Goal: Task Accomplishment & Management: Use online tool/utility

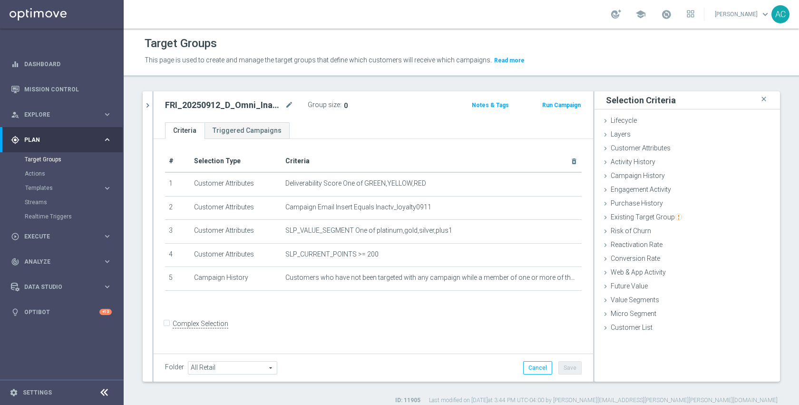
click at [329, 328] on form "Complex Selection Invalid Expression" at bounding box center [373, 333] width 417 height 35
click at [41, 186] on span "Templates" at bounding box center [59, 188] width 68 height 6
click at [47, 200] on link "Optimail" at bounding box center [63, 202] width 69 height 8
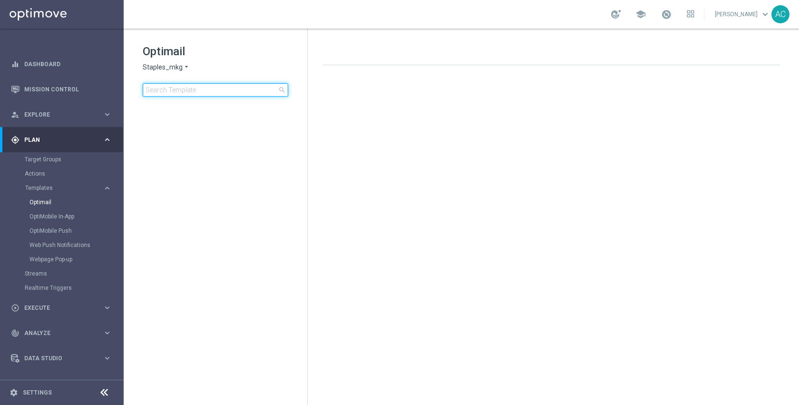
click at [201, 92] on input at bounding box center [216, 89] width 146 height 13
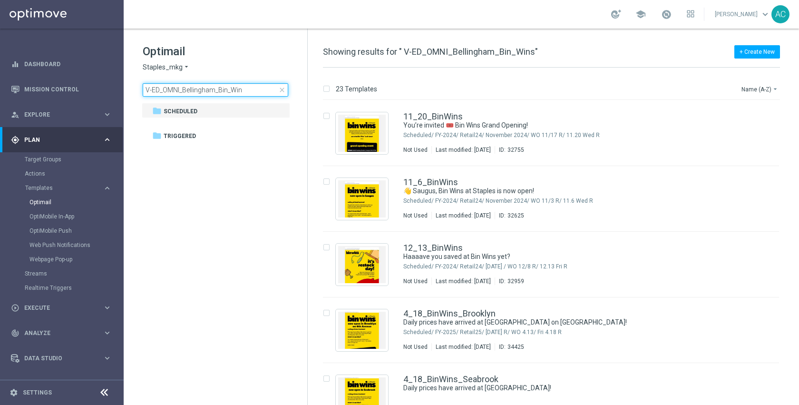
click at [250, 87] on input "V-ED_OMNI_Bellingham_Bin_Win" at bounding box center [216, 89] width 146 height 13
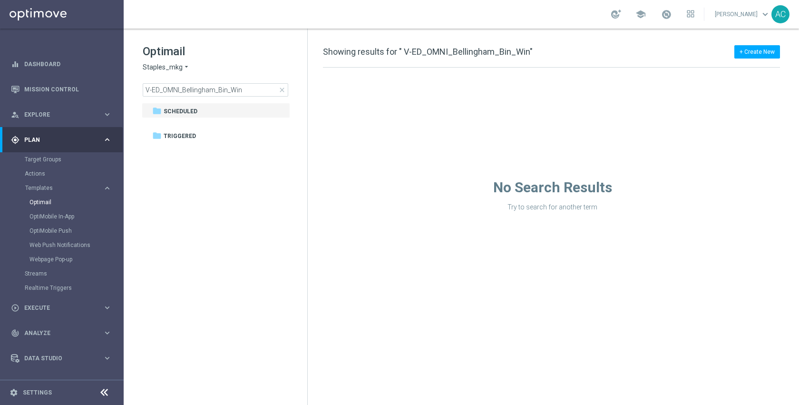
click at [464, 52] on span "Showing results for " V-ED_OMNI_Bellingham_Bin_Win"" at bounding box center [428, 52] width 210 height 10
drag, startPoint x: 493, startPoint y: 51, endPoint x: 453, endPoint y: 52, distance: 40.0
click at [453, 52] on span "Showing results for " V-ED_OMNI_Bellingham_Bin_Win"" at bounding box center [428, 52] width 210 height 10
copy span "Bellingham"
click at [189, 91] on input "V-ED_OMNI_Bellingham_Bin_Win" at bounding box center [216, 89] width 146 height 13
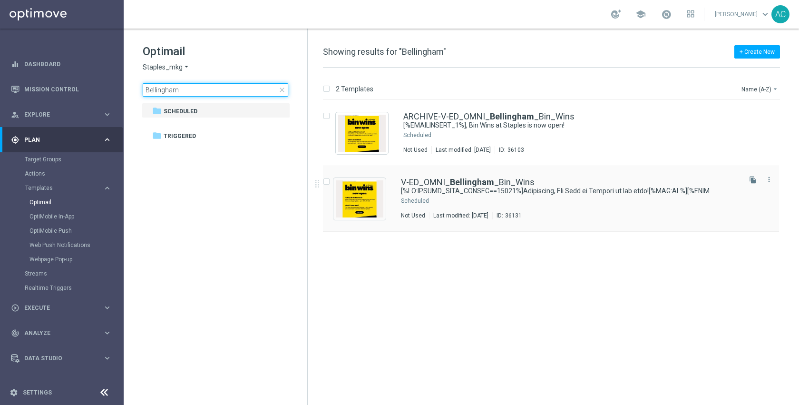
type input "Bellingham"
click at [503, 201] on div "Press SPACE to select this row." at bounding box center [585, 201] width 309 height 8
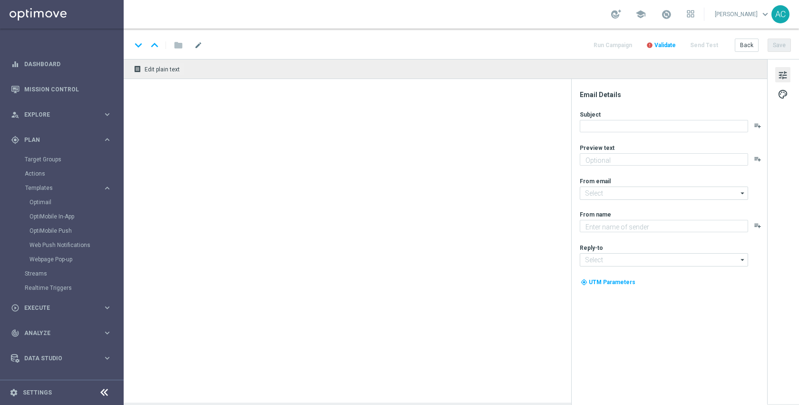
type textarea "Discover up to 75% off retail"
type input "staples@connected.staples.com"
type textarea "Staples"
type input "info@staples.com"
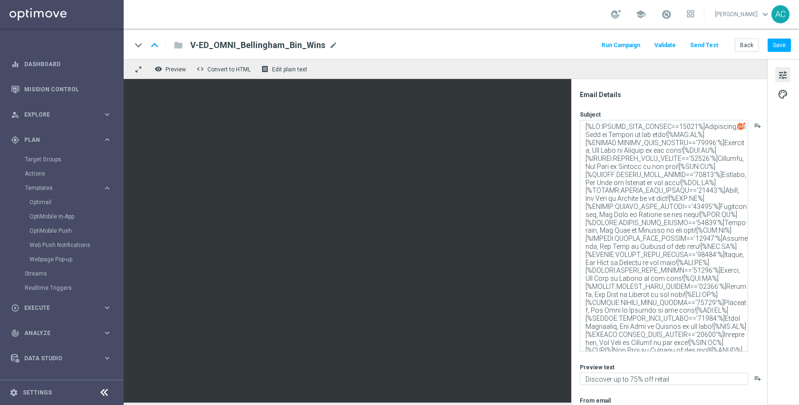
click at [719, 45] on button "Send Test" at bounding box center [704, 45] width 31 height 13
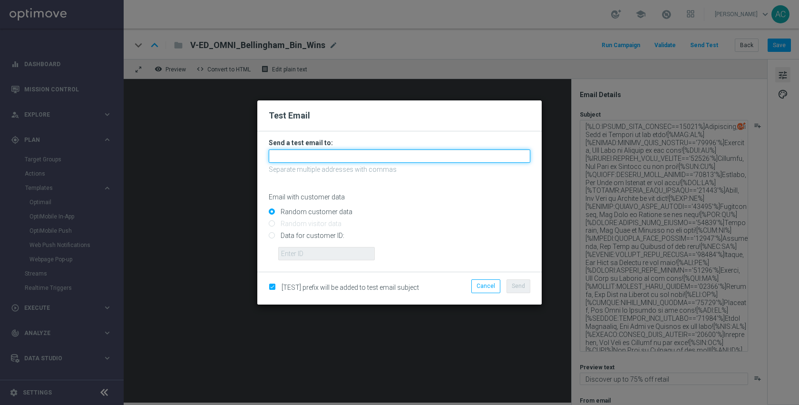
click at [350, 151] on input "text" at bounding box center [400, 155] width 262 height 13
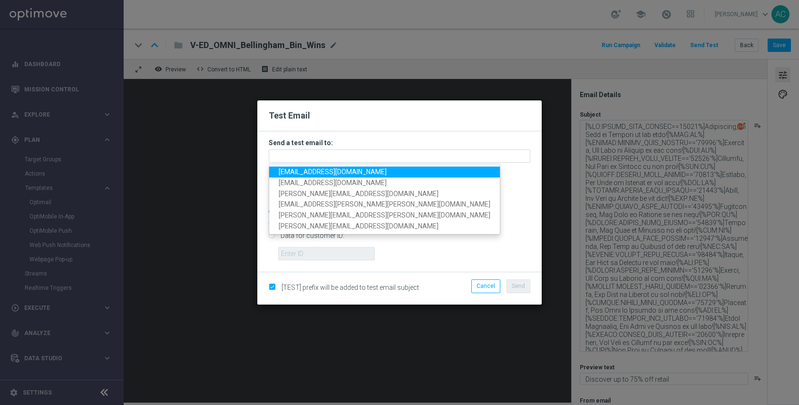
click at [323, 174] on span "anil.chennuru@staples.com" at bounding box center [333, 172] width 108 height 8
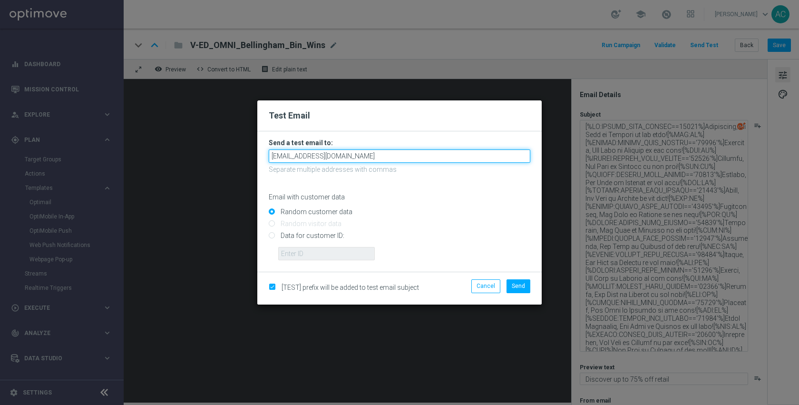
click at [365, 161] on input "anil.chennuru@staples.com" at bounding box center [400, 155] width 262 height 13
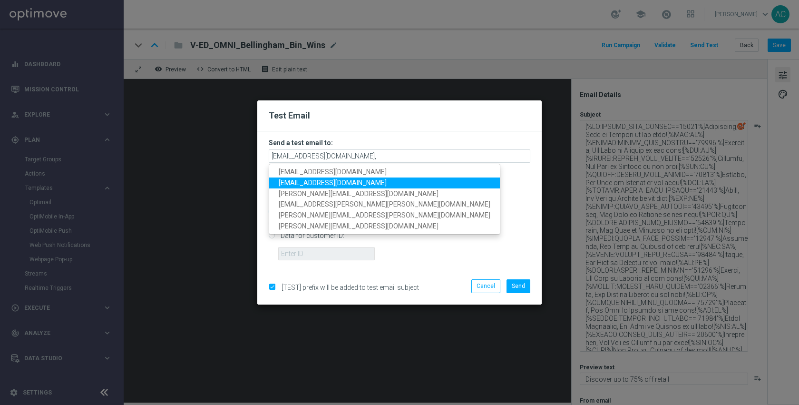
click at [424, 195] on p "Email with customer data" at bounding box center [400, 197] width 262 height 9
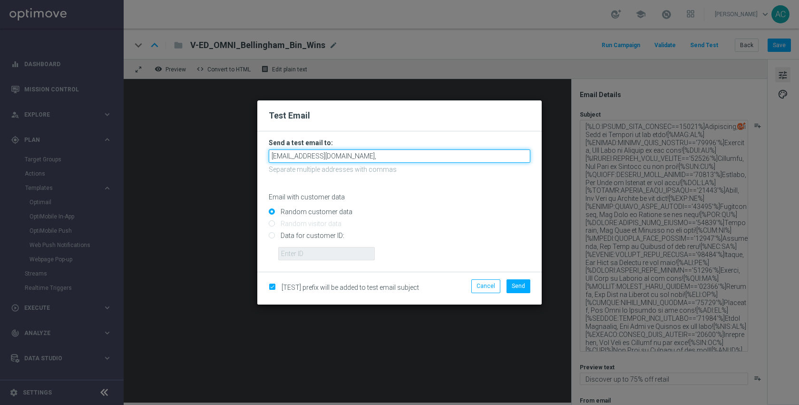
click at [385, 152] on input "anil.chennuru@staples.com," at bounding box center [400, 155] width 262 height 13
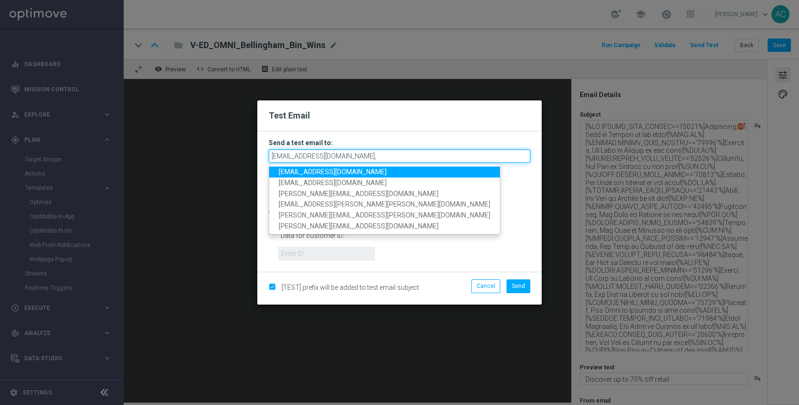
click at [385, 156] on input "anil.chennuru@staples.com," at bounding box center [400, 155] width 262 height 13
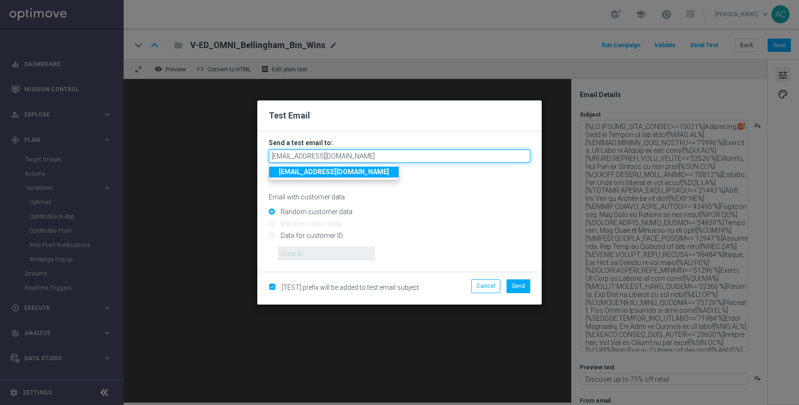
type input "anil.chennuru@staples.com"
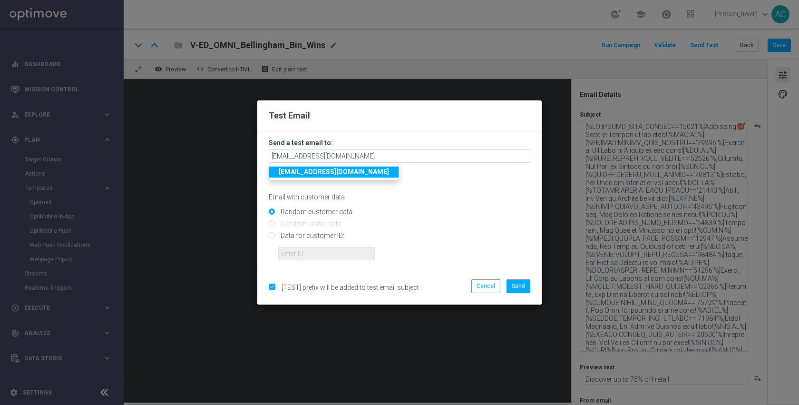
click at [333, 235] on input "Data for customer ID:" at bounding box center [400, 239] width 262 height 13
radio input "true"
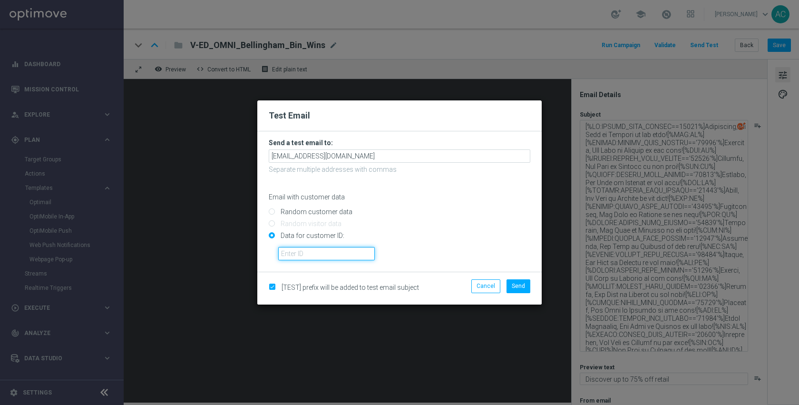
click at [332, 249] on input "text" at bounding box center [326, 253] width 97 height 13
paste input "10002835091"
type input "10002835091"
click at [511, 285] on button "Send" at bounding box center [519, 285] width 24 height 13
click at [516, 291] on button "Send" at bounding box center [519, 285] width 24 height 13
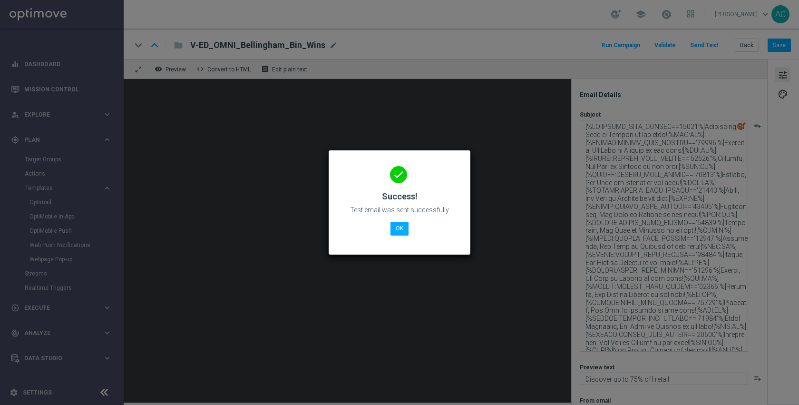
click at [705, 232] on modal-container "done Success! Test email was sent successfully OK" at bounding box center [399, 202] width 799 height 405
click at [398, 229] on button "OK" at bounding box center [400, 228] width 18 height 13
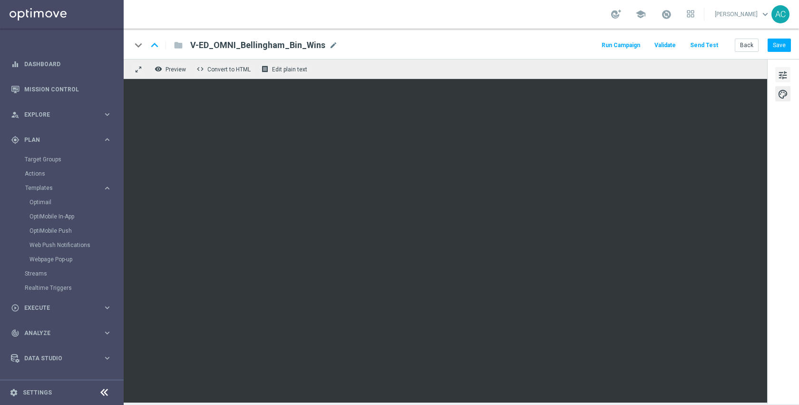
click at [778, 75] on span "tune" at bounding box center [783, 75] width 10 height 12
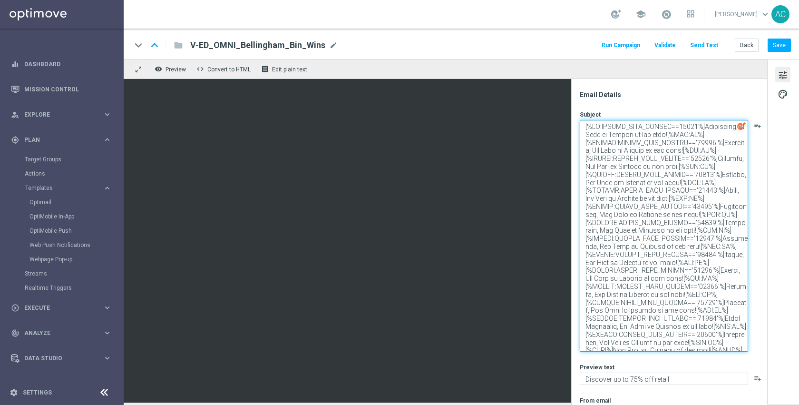
click at [695, 144] on textarea at bounding box center [664, 236] width 168 height 232
click at [713, 144] on textarea at bounding box center [664, 236] width 168 height 232
click at [714, 172] on textarea at bounding box center [664, 236] width 168 height 232
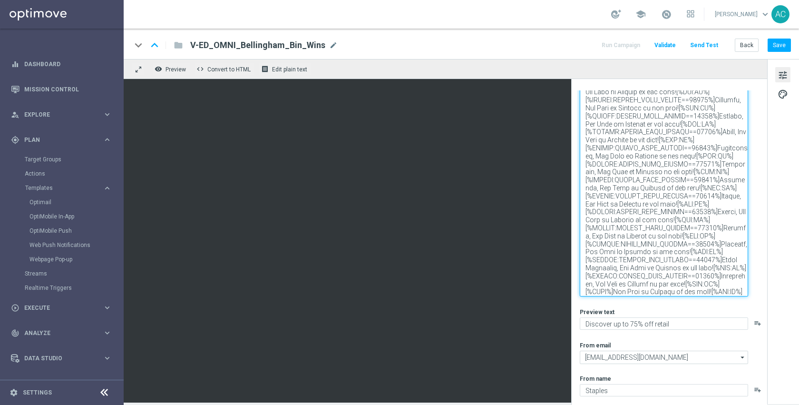
scroll to position [133, 0]
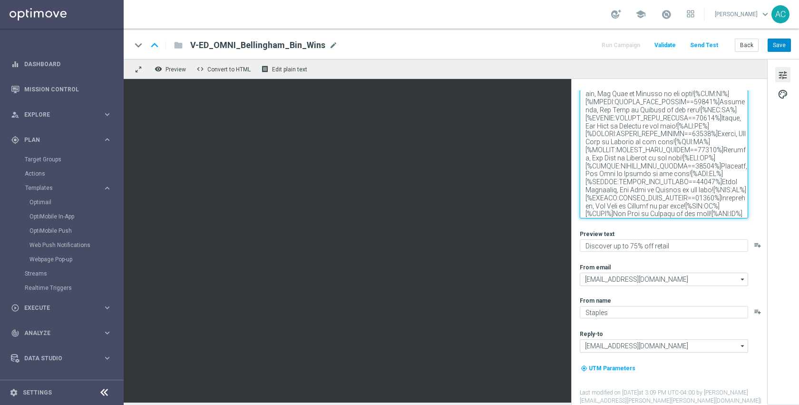
type textarea "[%IF:POSTAL_CODE_PERSON==02019%]Bellingham, Bin Wins at Staples is now open![%E…"
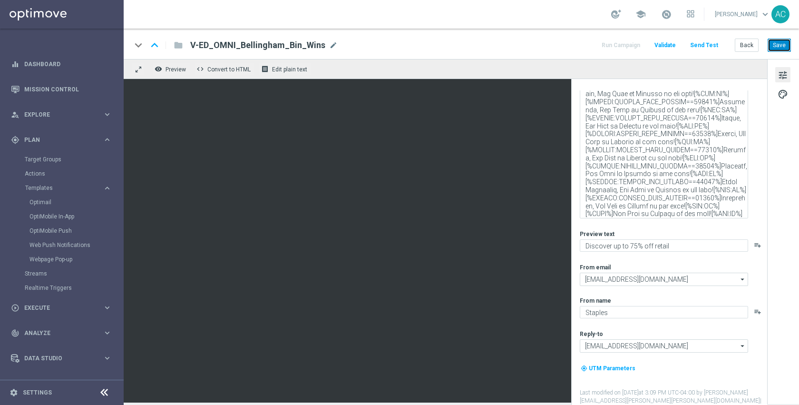
click at [776, 43] on button "Save" at bounding box center [779, 45] width 23 height 13
click at [718, 44] on button "Send Test" at bounding box center [704, 45] width 31 height 13
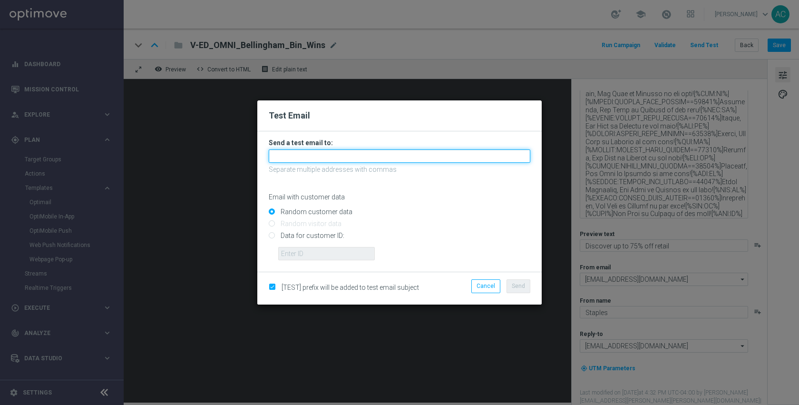
click at [326, 157] on input "text" at bounding box center [400, 155] width 262 height 13
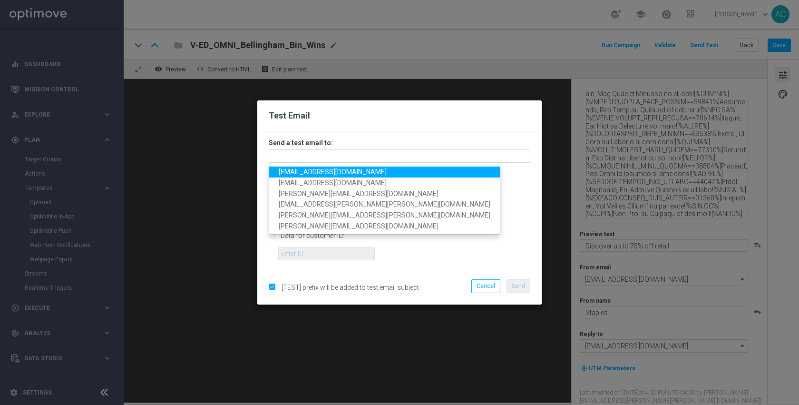
click at [327, 175] on span "anil.chennuru@staples.com" at bounding box center [333, 172] width 108 height 8
type input "anil.chennuru@staples.com"
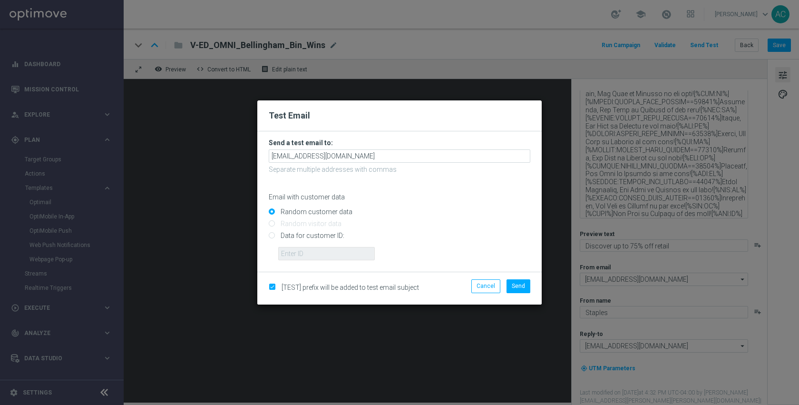
click at [321, 233] on input "Data for customer ID:" at bounding box center [400, 239] width 262 height 13
radio input "true"
click at [323, 251] on input "text" at bounding box center [326, 253] width 97 height 13
paste input "10064350235"
type input "10064350235"
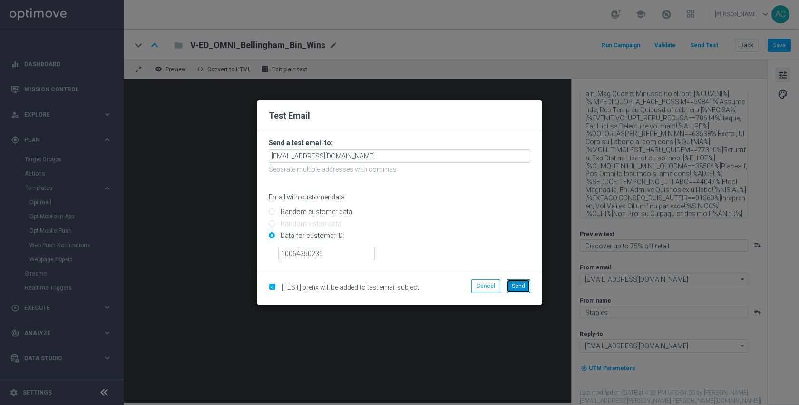
click at [515, 286] on span "Send" at bounding box center [518, 286] width 13 height 7
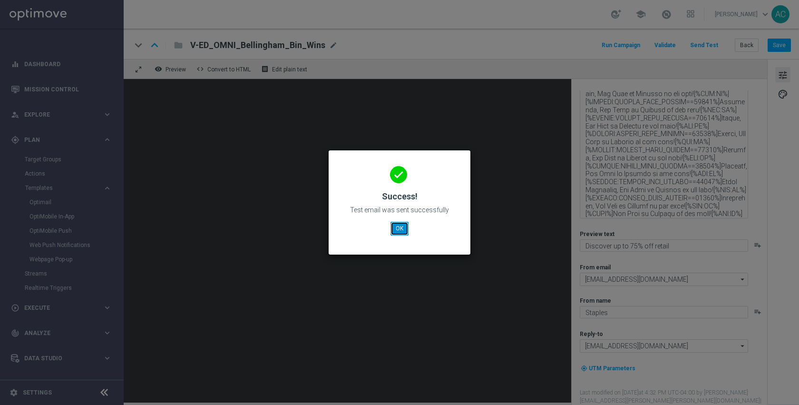
click at [403, 228] on button "OK" at bounding box center [400, 228] width 18 height 13
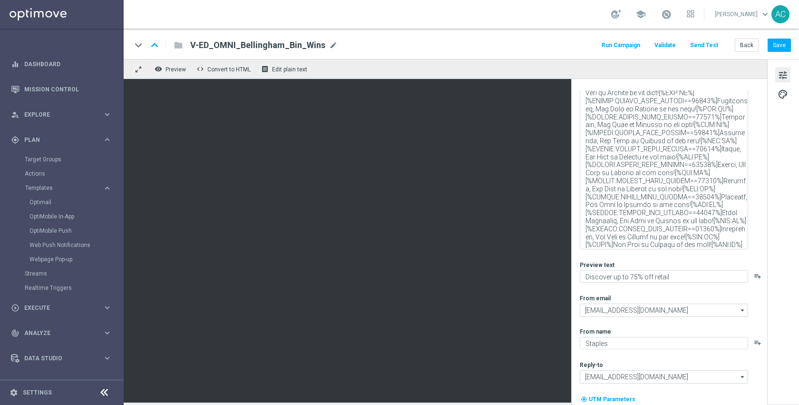
scroll to position [0, 0]
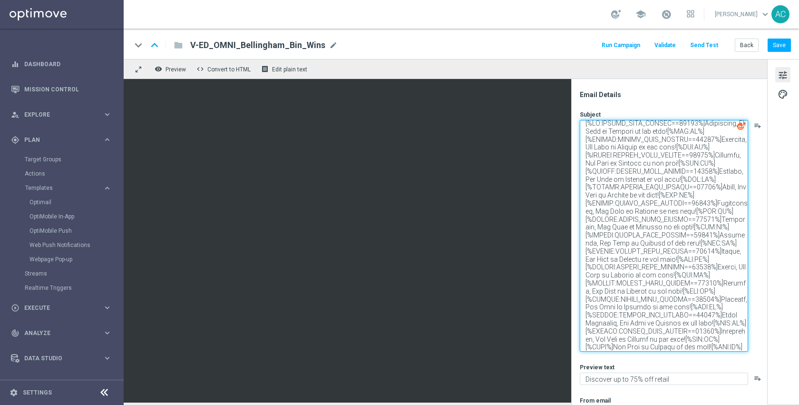
click at [636, 182] on textarea at bounding box center [664, 236] width 168 height 232
click at [586, 172] on textarea at bounding box center [664, 236] width 168 height 232
type textarea "[%IF:POSTAL_CODE_PERSON==02019%]Bellingham, Bin Wins at Staples is now open![%E…"
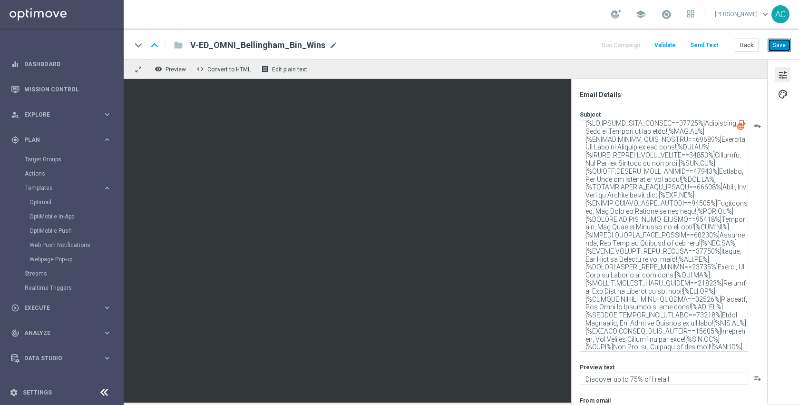
click at [780, 42] on button "Save" at bounding box center [779, 45] width 23 height 13
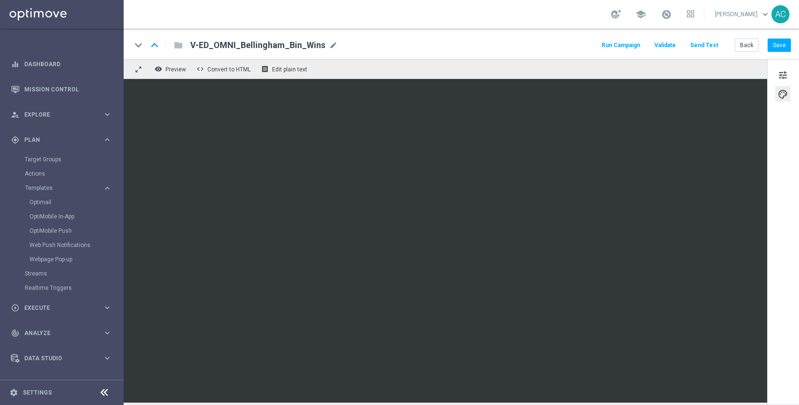
click at [718, 43] on button "Send Test" at bounding box center [704, 45] width 31 height 13
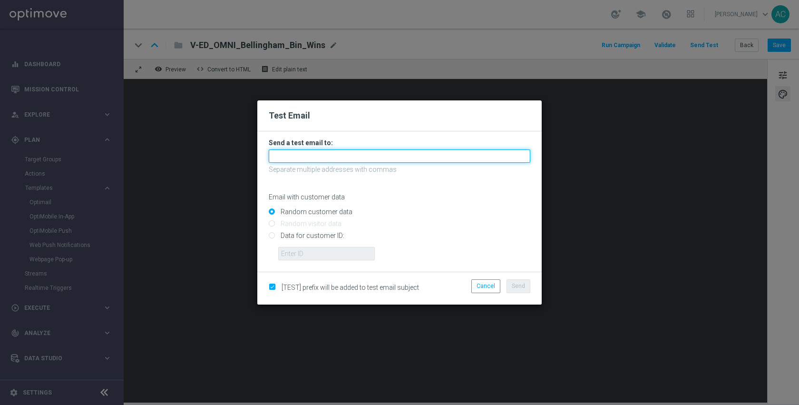
click at [338, 152] on input "text" at bounding box center [400, 155] width 262 height 13
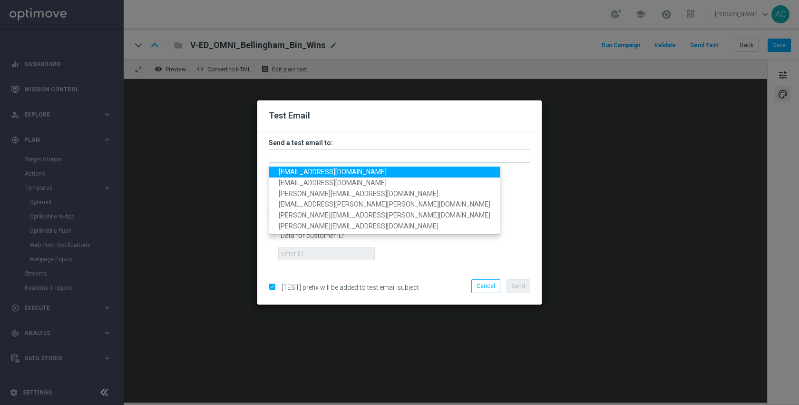
click at [326, 174] on span "anil.chennuru@staples.com" at bounding box center [333, 172] width 108 height 8
type input "anil.chennuru@staples.com"
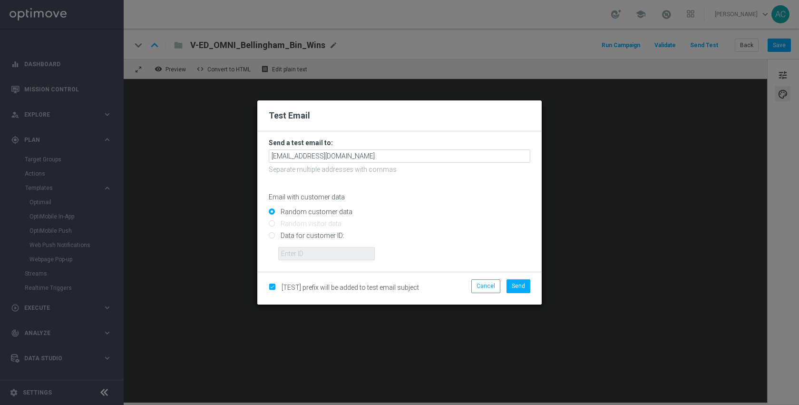
click at [322, 237] on input "Data for customer ID:" at bounding box center [400, 239] width 262 height 13
radio input "true"
click at [325, 255] on input "text" at bounding box center [326, 253] width 97 height 13
paste input "10360611973"
type input "10360611973"
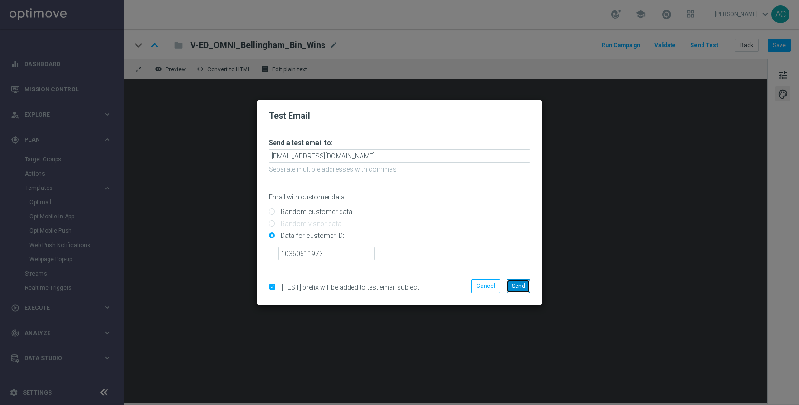
click at [523, 286] on span "Send" at bounding box center [518, 286] width 13 height 7
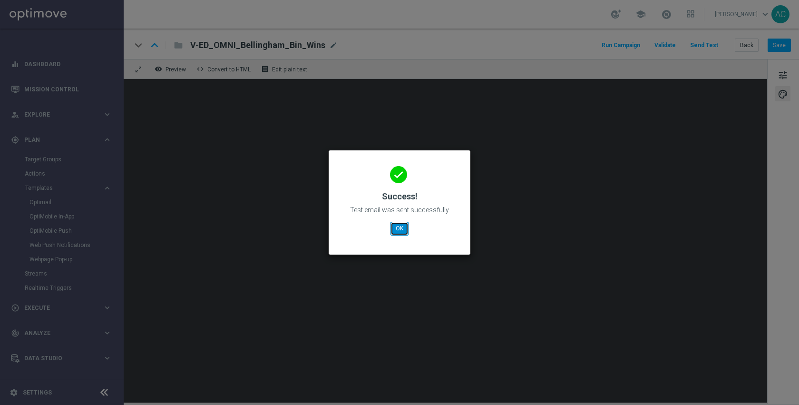
click at [403, 230] on button "OK" at bounding box center [400, 228] width 18 height 13
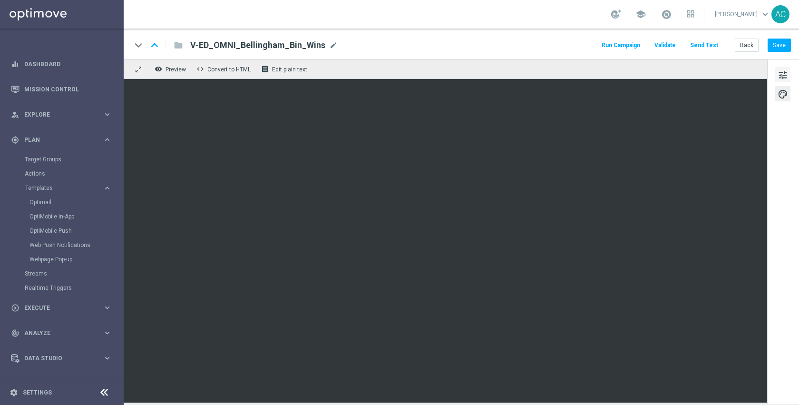
click at [779, 73] on span "tune" at bounding box center [783, 75] width 10 height 12
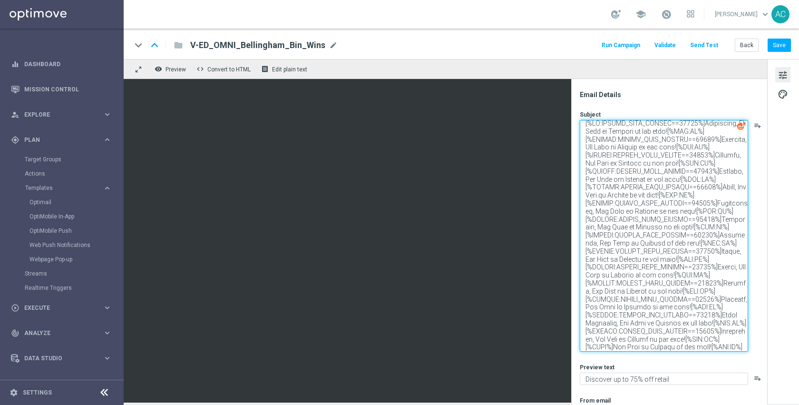
click at [718, 124] on textarea at bounding box center [664, 236] width 168 height 232
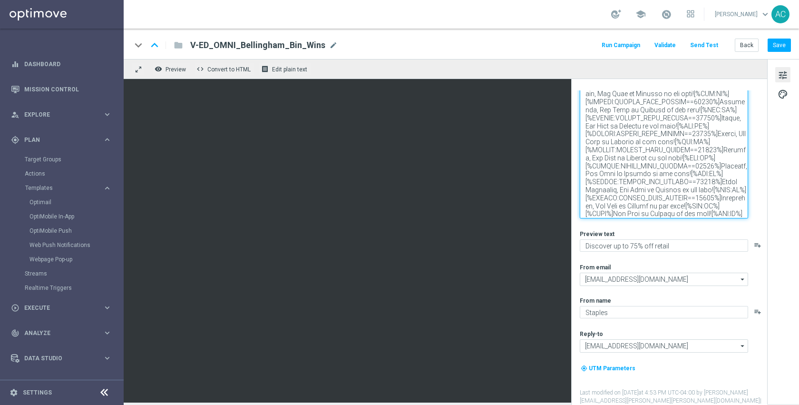
click at [615, 210] on textarea at bounding box center [664, 103] width 168 height 232
paste textarea "ellinghamB"
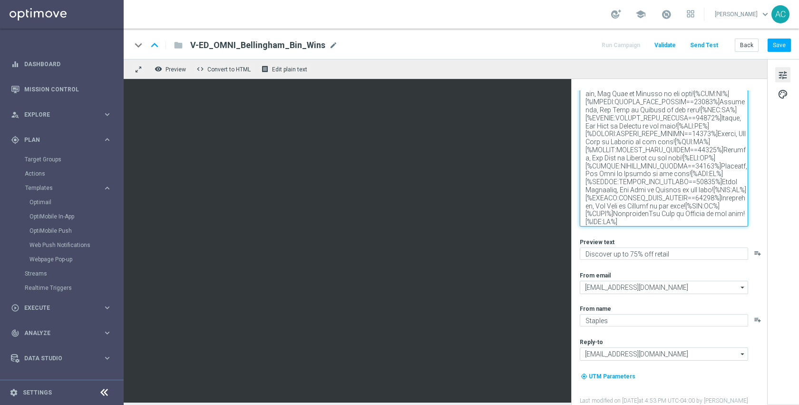
scroll to position [0, 0]
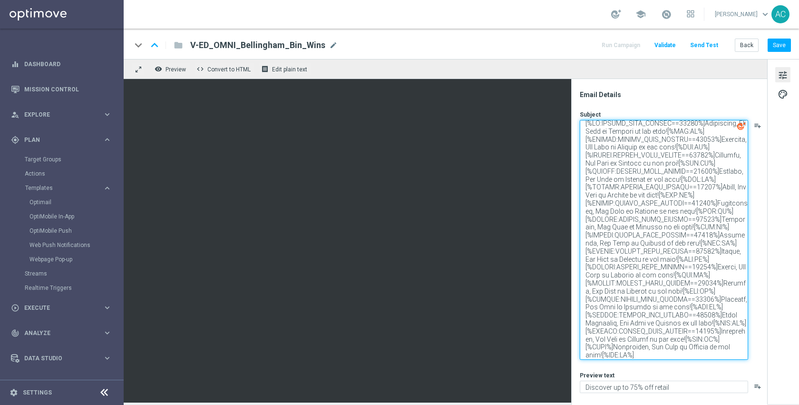
click at [669, 250] on textarea at bounding box center [664, 240] width 168 height 240
type textarea "[%IF:POSTAL_CODE_PERSON==02019%]Bellingham, Bin Wins at Staples is now open![%E…"
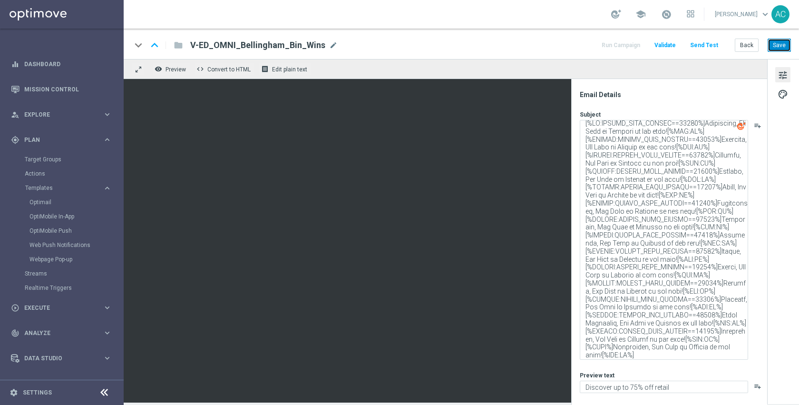
click at [776, 49] on button "Save" at bounding box center [779, 45] width 23 height 13
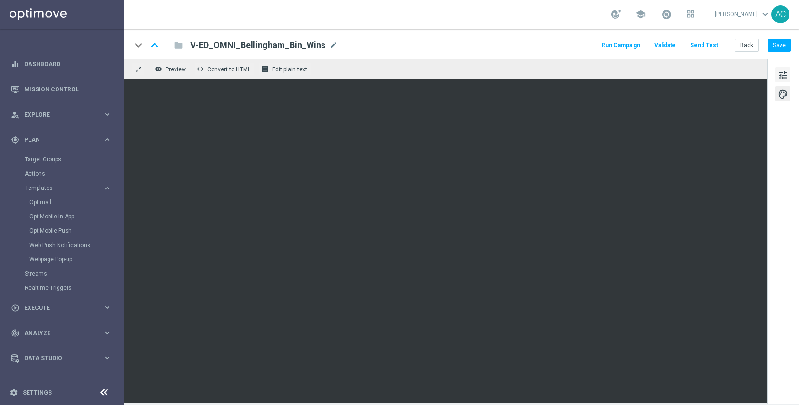
click at [787, 70] on span "tune" at bounding box center [783, 75] width 10 height 12
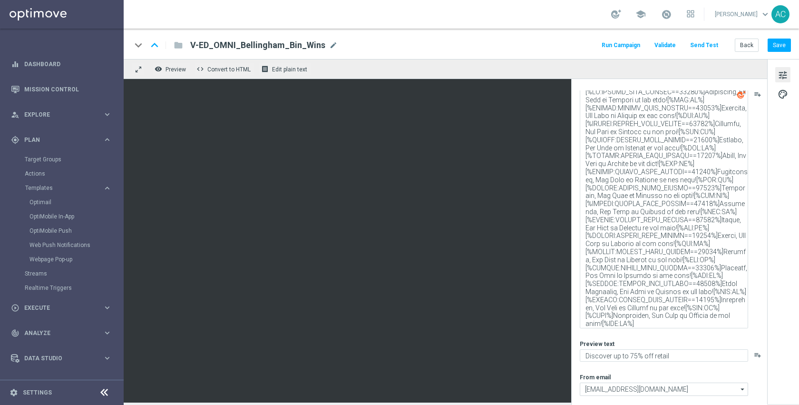
scroll to position [36, 0]
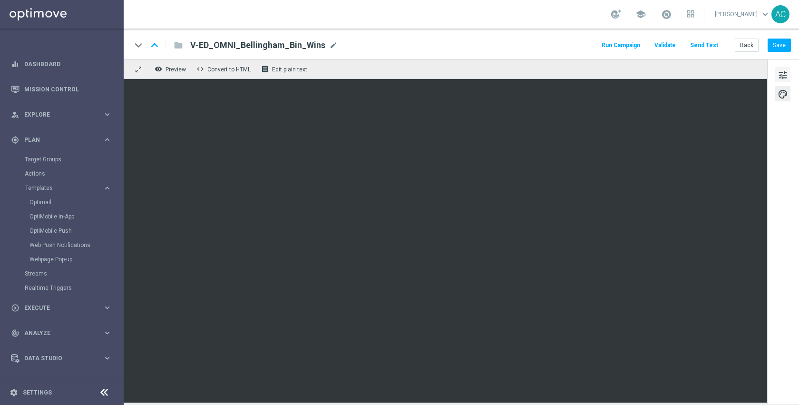
click at [782, 73] on span "tune" at bounding box center [783, 75] width 10 height 12
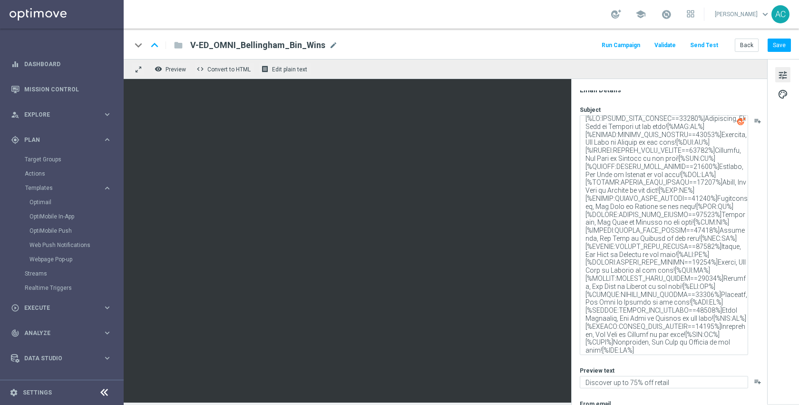
scroll to position [3, 0]
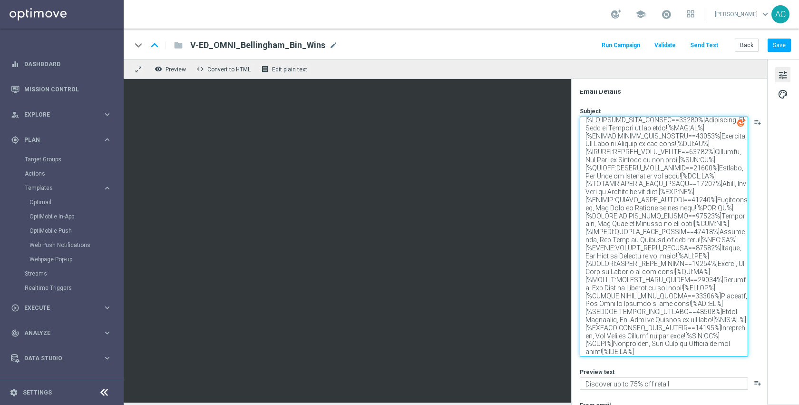
click at [712, 266] on textarea at bounding box center [664, 237] width 168 height 240
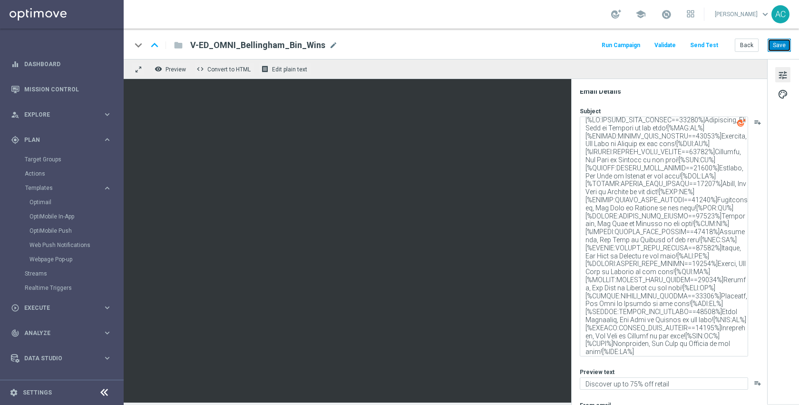
click at [780, 46] on button "Save" at bounding box center [779, 45] width 23 height 13
click at [701, 44] on button "Send Test" at bounding box center [704, 45] width 31 height 13
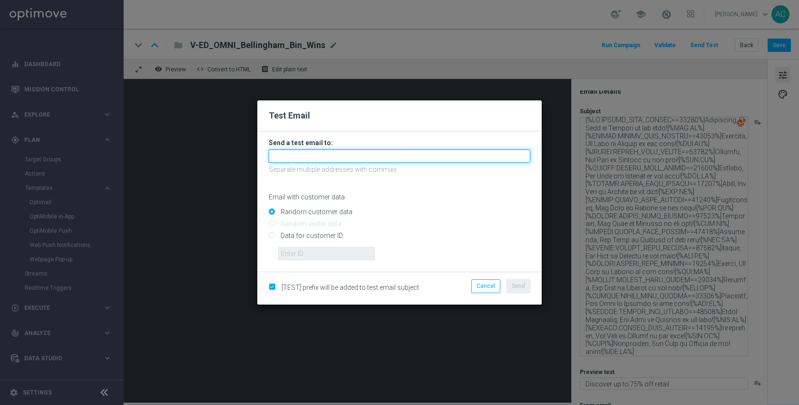
click at [359, 159] on input "text" at bounding box center [400, 155] width 262 height 13
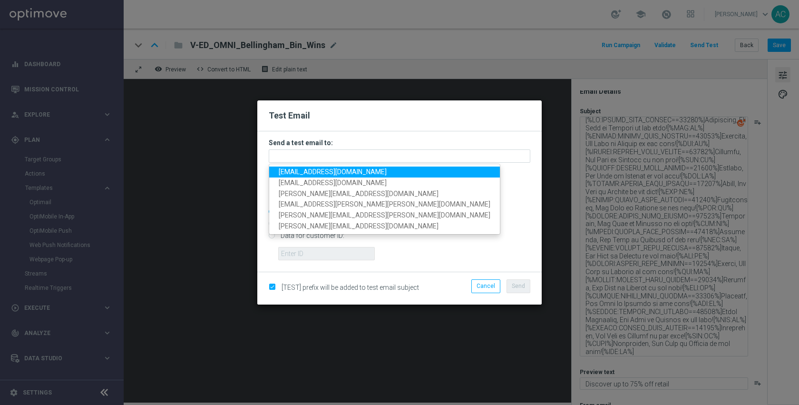
click at [343, 175] on span "anil.chennuru@staples.com" at bounding box center [333, 172] width 108 height 8
type input "anil.chennuru@staples.com"
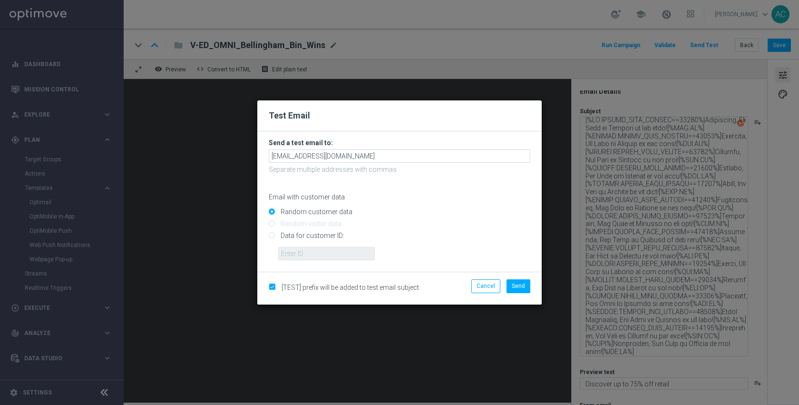
click at [318, 239] on input "Data for customer ID:" at bounding box center [400, 239] width 262 height 13
radio input "true"
click at [320, 254] on input "text" at bounding box center [326, 253] width 97 height 13
paste input "10360611973"
type input "10360611973"
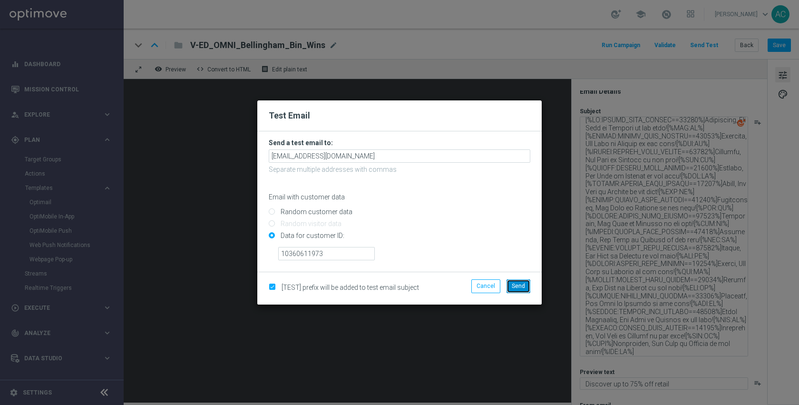
click at [524, 285] on span "Send" at bounding box center [518, 286] width 13 height 7
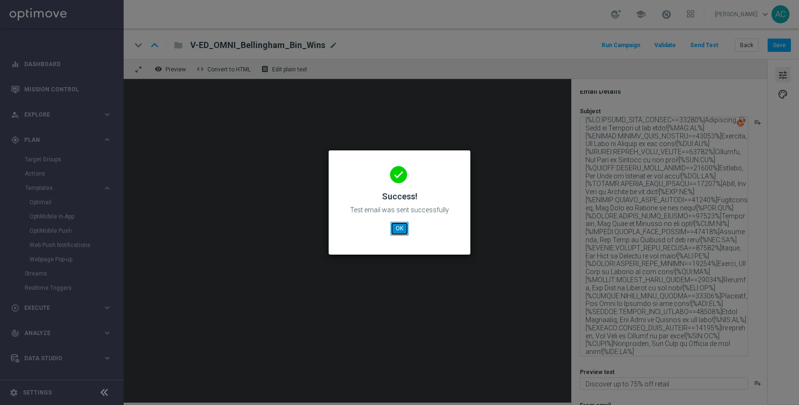
click at [392, 234] on button "OK" at bounding box center [400, 228] width 18 height 13
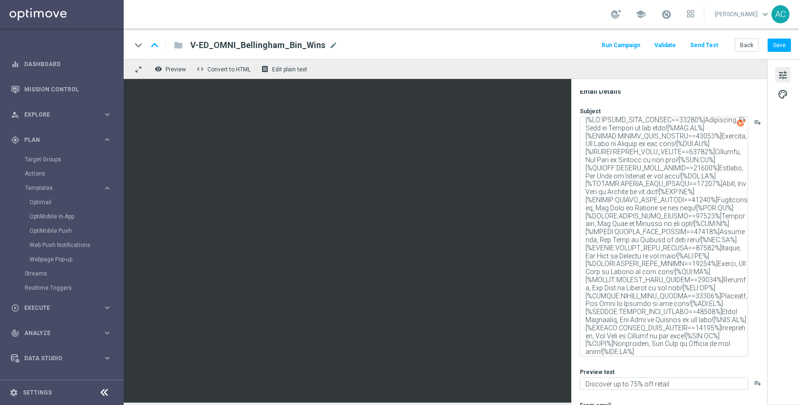
click at [710, 45] on button "Send Test" at bounding box center [704, 45] width 31 height 13
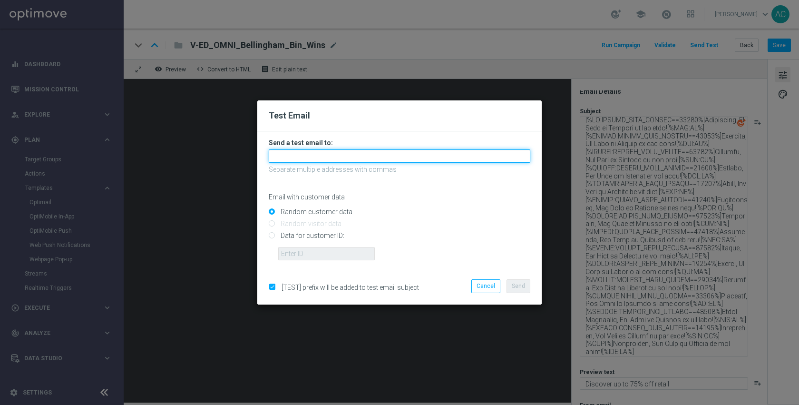
click at [349, 157] on input "text" at bounding box center [400, 155] width 262 height 13
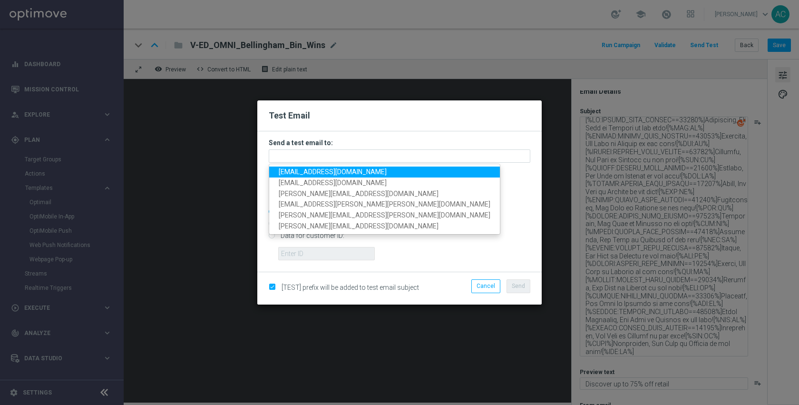
click at [330, 175] on span "anil.chennuru@staples.com" at bounding box center [333, 172] width 108 height 8
type input "anil.chennuru@staples.com"
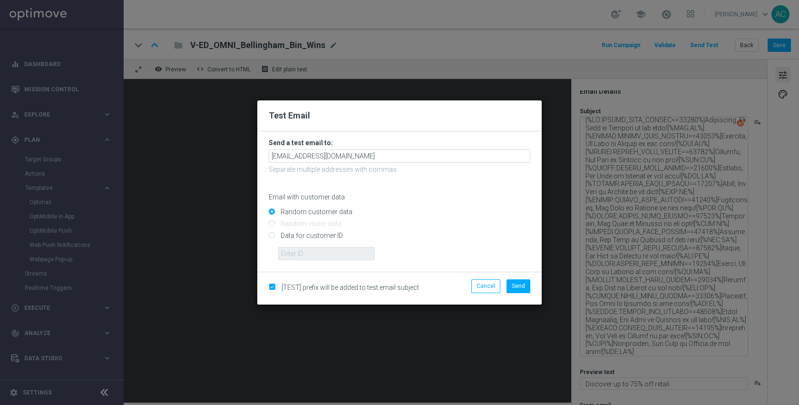
click at [317, 233] on input "Data for customer ID:" at bounding box center [400, 239] width 262 height 13
radio input "true"
click at [318, 258] on input "text" at bounding box center [326, 253] width 97 height 13
paste input "10360611973"
paste input "032767094"
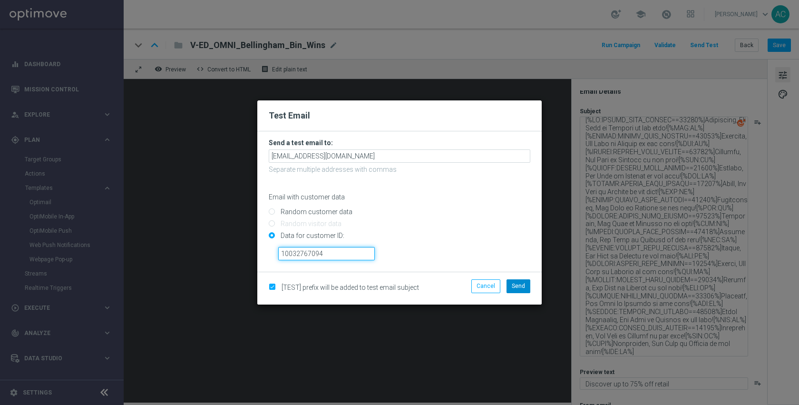
type input "10032767094"
click at [517, 285] on span "Send" at bounding box center [518, 286] width 13 height 7
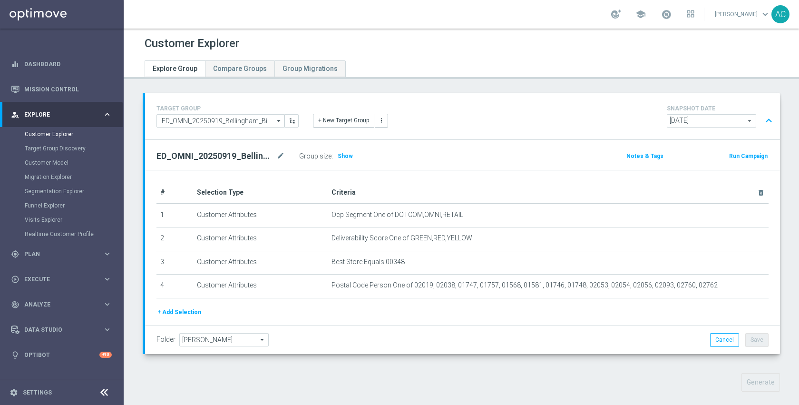
scroll to position [26, 0]
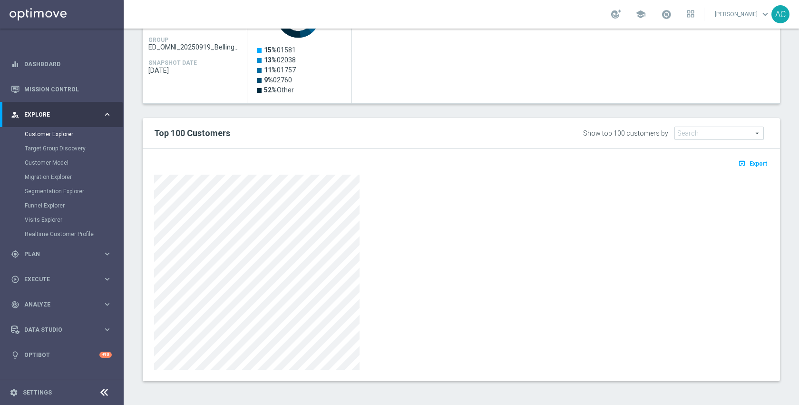
click at [571, 279] on div at bounding box center [461, 272] width 615 height 195
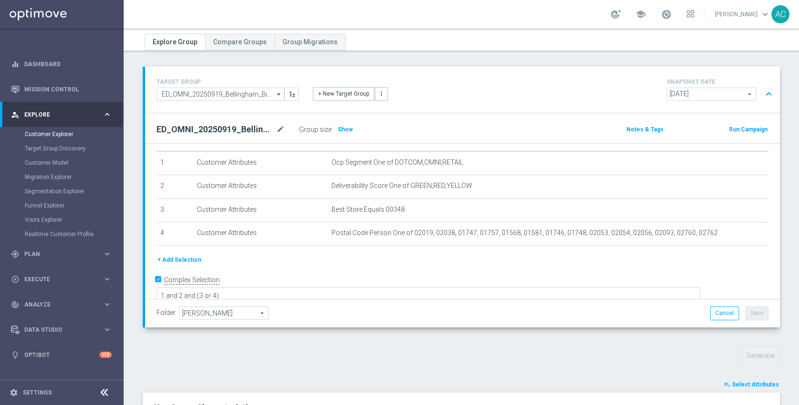
scroll to position [22, 0]
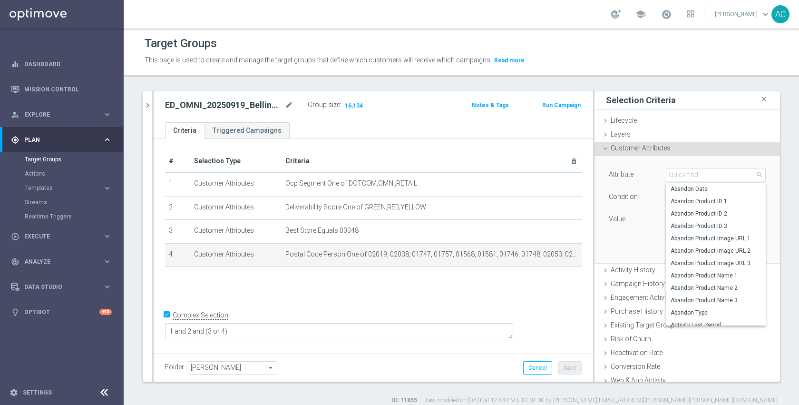
scroll to position [51, 0]
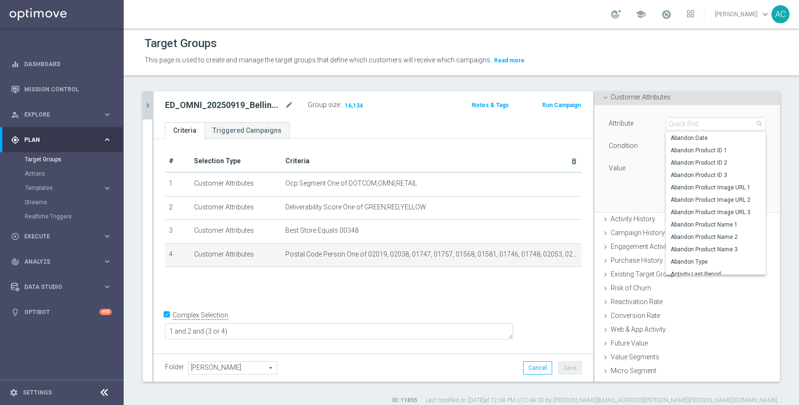
click at [151, 111] on button "chevron_right" at bounding box center [148, 105] width 10 height 28
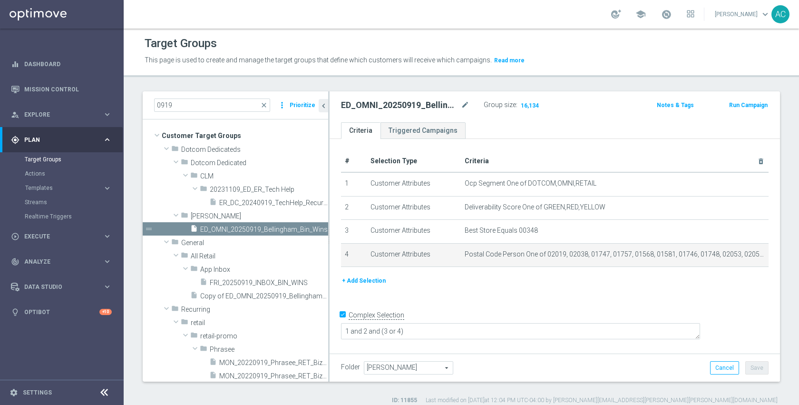
scroll to position [0, 0]
click at [217, 106] on input "0919" at bounding box center [212, 104] width 116 height 13
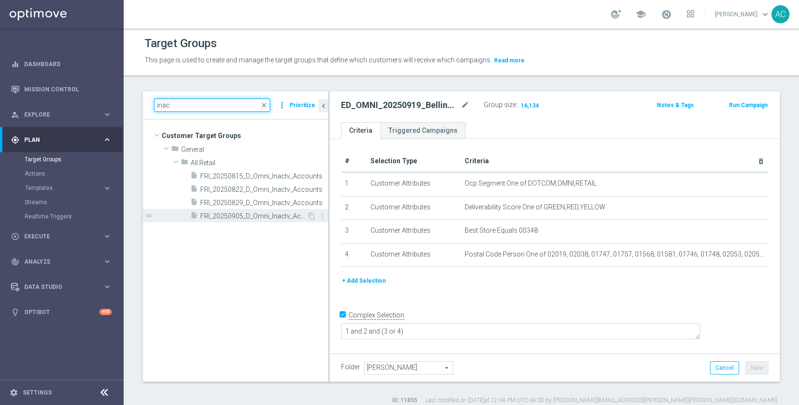
type input "inac"
click at [246, 217] on span "FRI_20250905_D_Omni_Inactv_Accounts" at bounding box center [253, 216] width 107 height 8
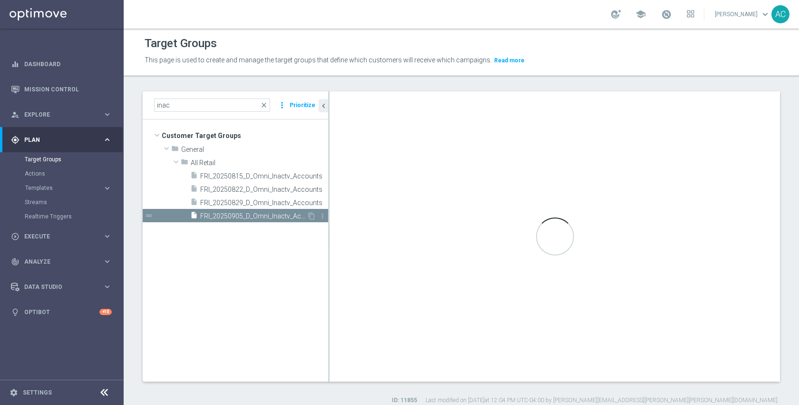
checkbox input "false"
type input "All Retail"
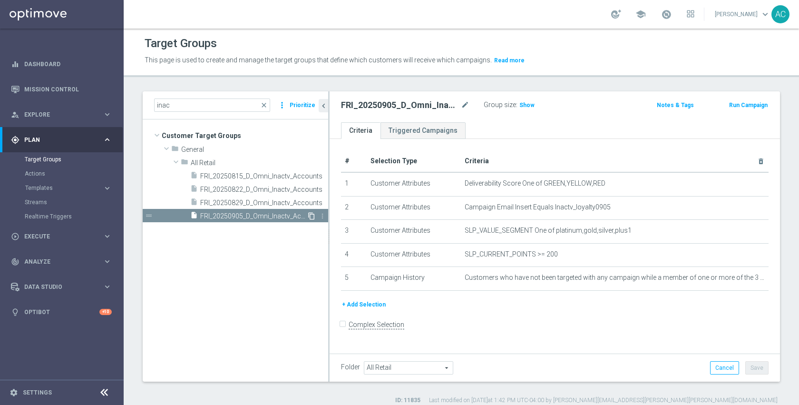
click at [313, 215] on icon "content_copy" at bounding box center [312, 216] width 8 height 8
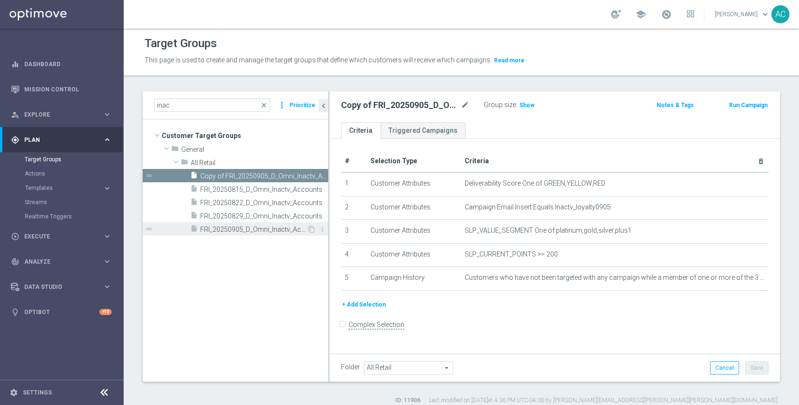
click at [279, 226] on span "FRI_20250905_D_Omni_Inactv_Accounts" at bounding box center [253, 230] width 107 height 8
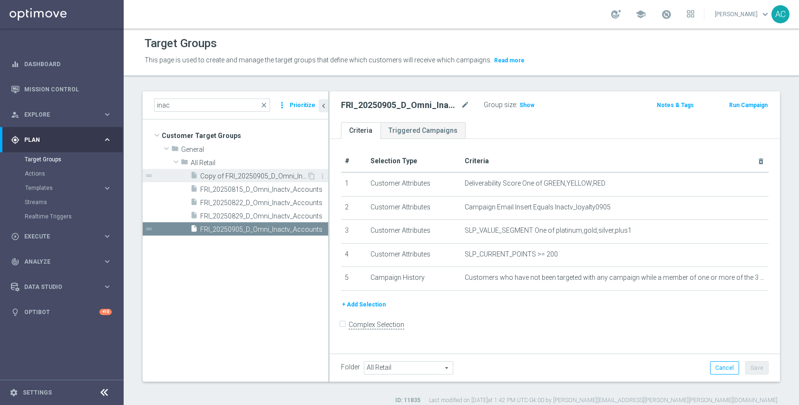
click at [269, 173] on span "Copy of FRI_20250905_D_Omni_Inactv_Accounts" at bounding box center [253, 176] width 107 height 8
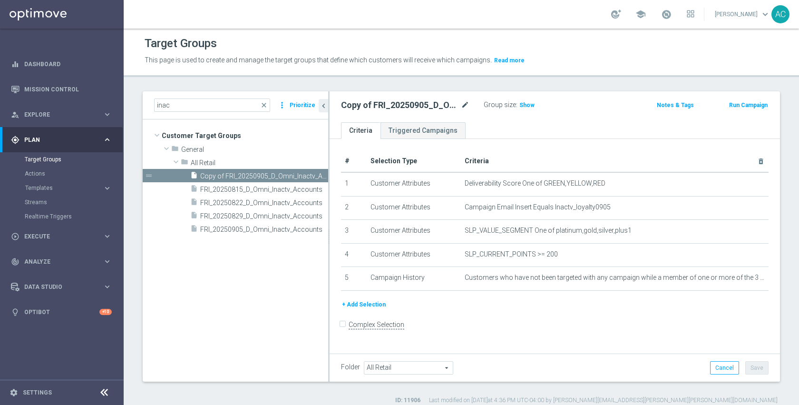
click at [465, 109] on icon "mode_edit" at bounding box center [465, 104] width 9 height 11
drag, startPoint x: 425, startPoint y: 104, endPoint x: 412, endPoint y: 107, distance: 13.6
click at [425, 104] on input "Copy of FRI_20250905_D_Omni_Inactv_Accounts" at bounding box center [405, 105] width 128 height 13
click at [387, 107] on input "Copy of FRI_20250905_D_Omni_Inactv_Accounts" at bounding box center [405, 105] width 128 height 13
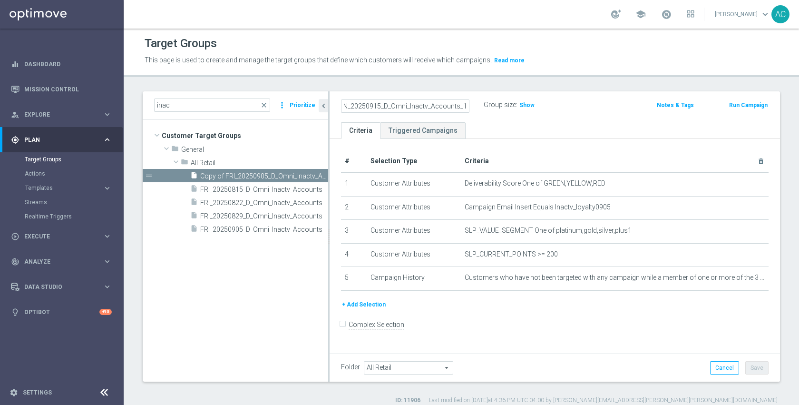
scroll to position [0, 16]
click at [451, 106] on input "MON_20250915_D_Omni_Inactv_Accounts_15D" at bounding box center [405, 105] width 128 height 13
type input "MON_20250915_D_Omni_Inactv_Acc_15D"
click at [519, 314] on div "+ Add Selection" at bounding box center [555, 308] width 442 height 18
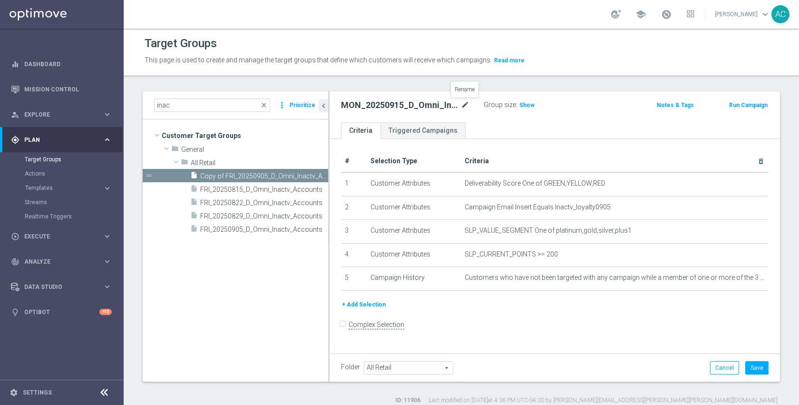
click at [465, 101] on icon "mode_edit" at bounding box center [465, 104] width 9 height 11
click at [569, 121] on div "MON_20250915_D_Omni_Inactv_Acc_15D Group size : Show Notes & Tags Run Campaign" at bounding box center [555, 106] width 451 height 31
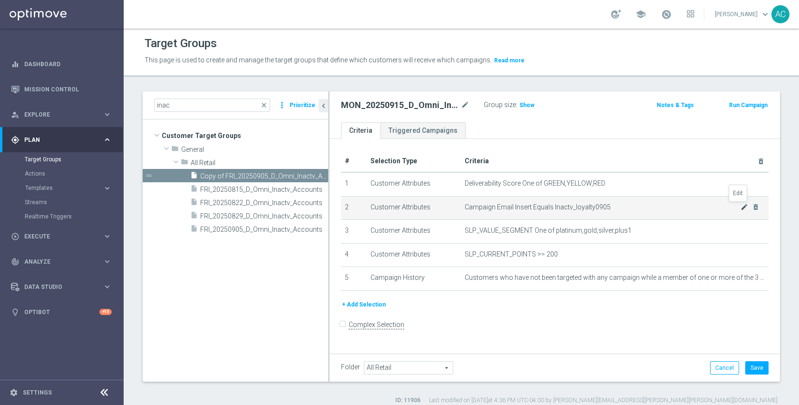
click at [741, 206] on icon "mode_edit" at bounding box center [745, 207] width 8 height 8
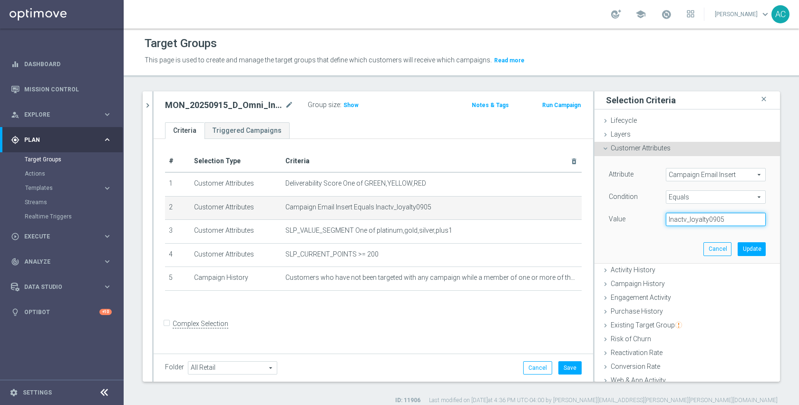
drag, startPoint x: 716, startPoint y: 219, endPoint x: 705, endPoint y: 222, distance: 11.3
click at [705, 222] on input "Inactv_loyalty0905" at bounding box center [716, 219] width 100 height 13
type input "Inactv_loyalty0915_15D"
click at [745, 247] on button "Update" at bounding box center [752, 248] width 28 height 13
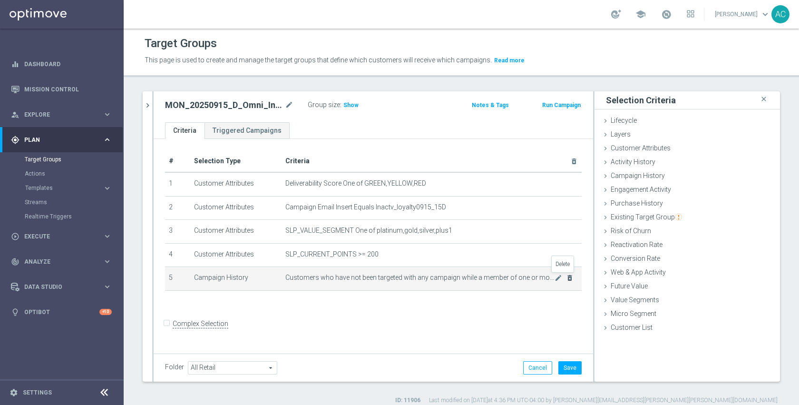
click at [566, 278] on icon "delete_forever" at bounding box center [570, 278] width 8 height 8
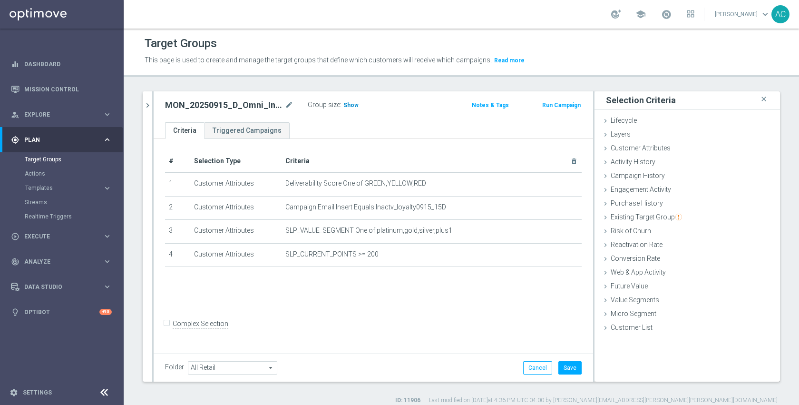
click at [346, 109] on h3 "Show" at bounding box center [351, 105] width 17 height 10
drag, startPoint x: 423, startPoint y: 319, endPoint x: 432, endPoint y: 321, distance: 8.3
click at [423, 319] on div "# Selection Type Criteria delete_forever 1 Customer Attributes Deliverability S…" at bounding box center [374, 245] width 440 height 212
click at [561, 365] on button "Save" at bounding box center [570, 367] width 23 height 13
click at [439, 315] on div "# Selection Type Criteria delete_forever 1 Customer Attributes Deliverability S…" at bounding box center [374, 245] width 440 height 212
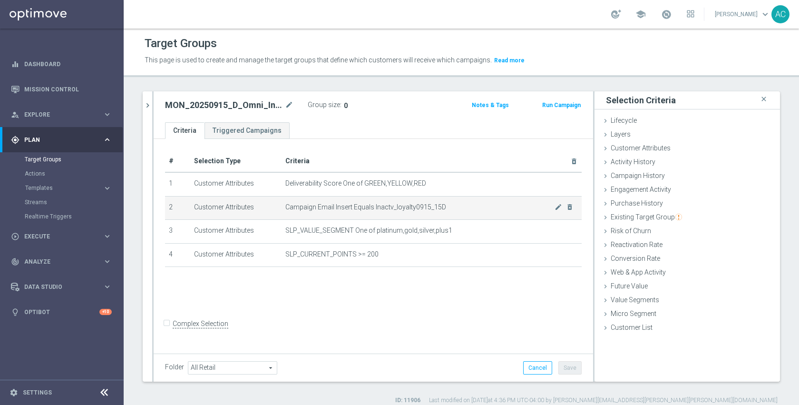
click at [401, 207] on span "Campaign Email Insert Equals Inactv_loyalty0915_15D" at bounding box center [419, 207] width 269 height 8
copy tbody "Inactv_loyalty0915_15D mode_edit delete_forever"
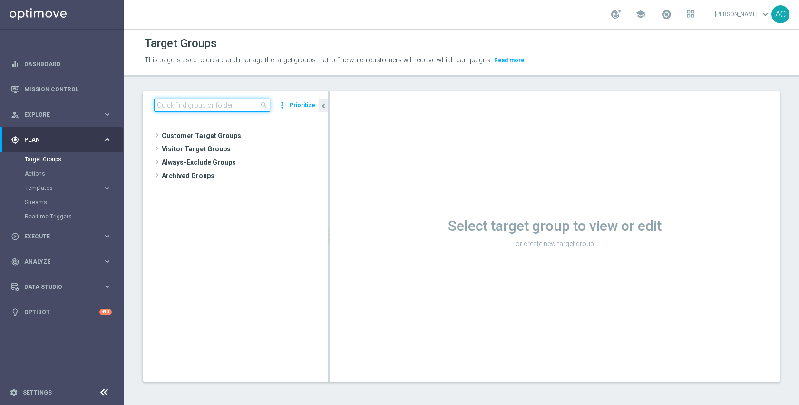
click at [221, 107] on input at bounding box center [212, 104] width 116 height 13
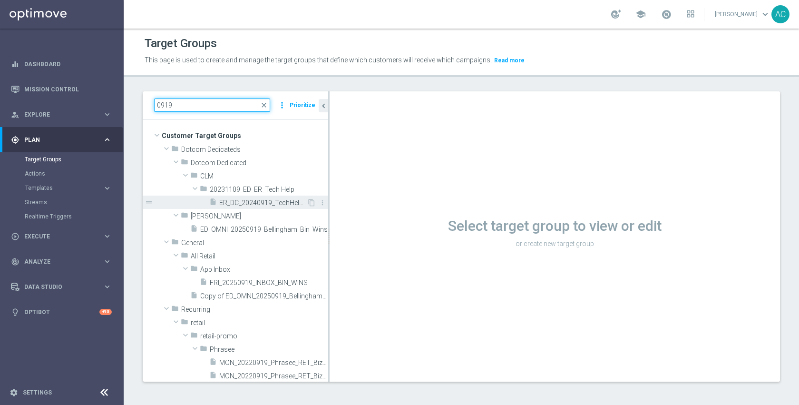
type input "0919"
click at [243, 203] on span "ER_DC_20240919_TechHelp_Recurring" at bounding box center [263, 203] width 88 height 8
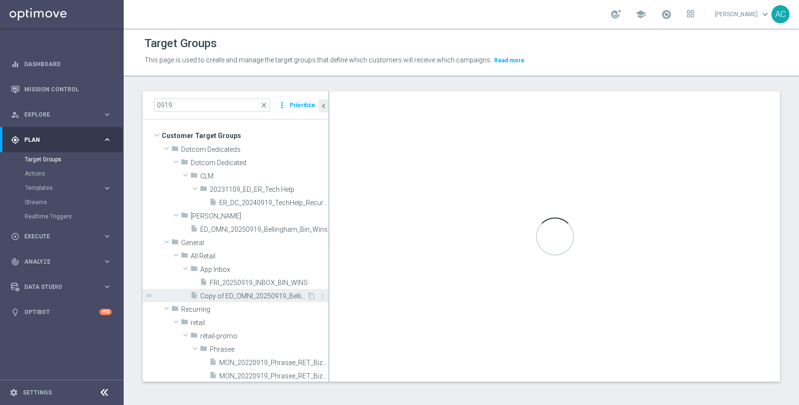
click at [228, 298] on span "Copy of ED_OMNI_20250919_Bellingham_Bin_Wins" at bounding box center [253, 296] width 107 height 8
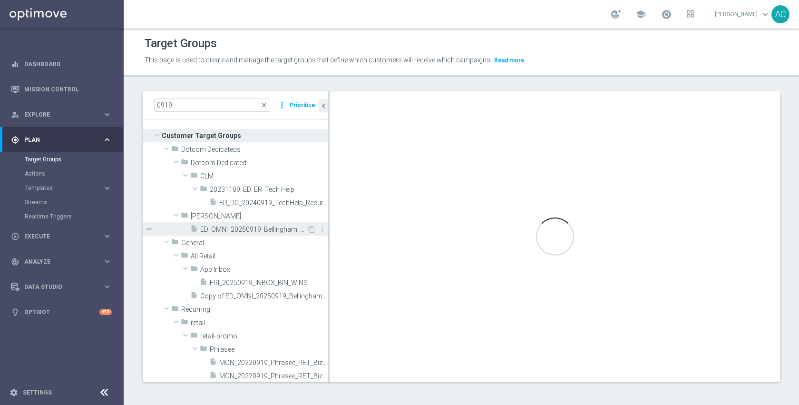
click at [221, 234] on div "insert_drive_file ED_OMNI_20250919_Bellingham_Bin_Wins" at bounding box center [248, 228] width 117 height 13
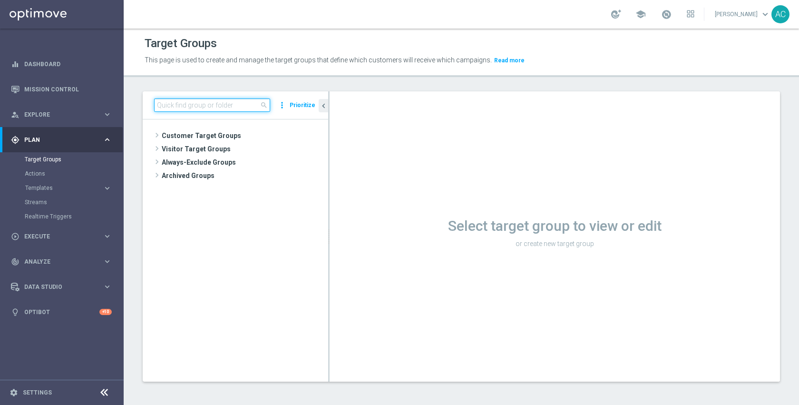
click at [241, 107] on input at bounding box center [212, 104] width 116 height 13
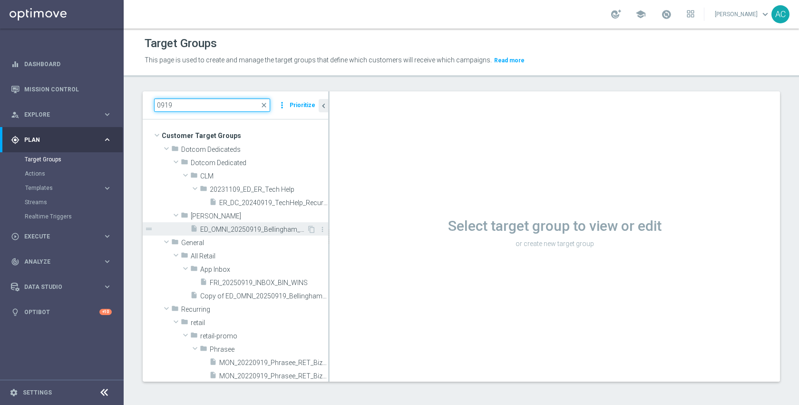
type input "0919"
click at [221, 230] on span "ED_OMNI_20250919_Bellingham_Bin_Wins" at bounding box center [253, 230] width 107 height 8
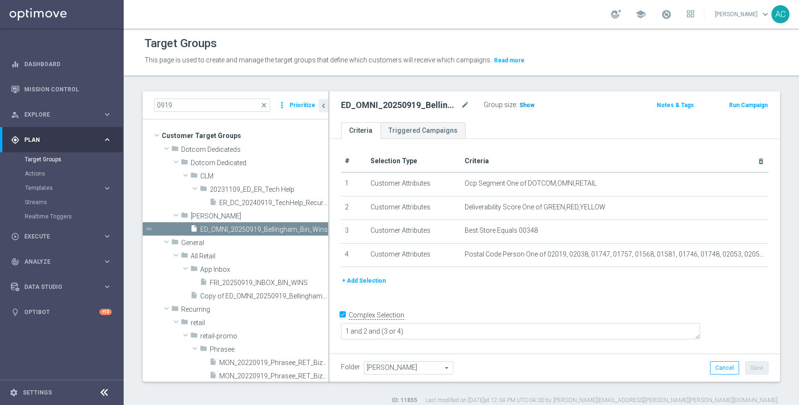
click at [526, 103] on span "Show" at bounding box center [527, 105] width 15 height 7
drag, startPoint x: 531, startPoint y: 99, endPoint x: 530, endPoint y: 104, distance: 5.0
click at [531, 100] on div "Group size : 16,134" at bounding box center [531, 103] width 95 height 11
click at [530, 104] on span "16,134" at bounding box center [530, 106] width 20 height 9
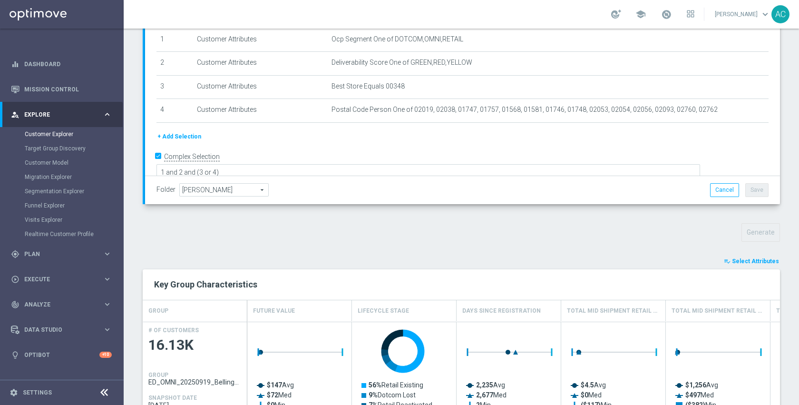
scroll to position [205, 0]
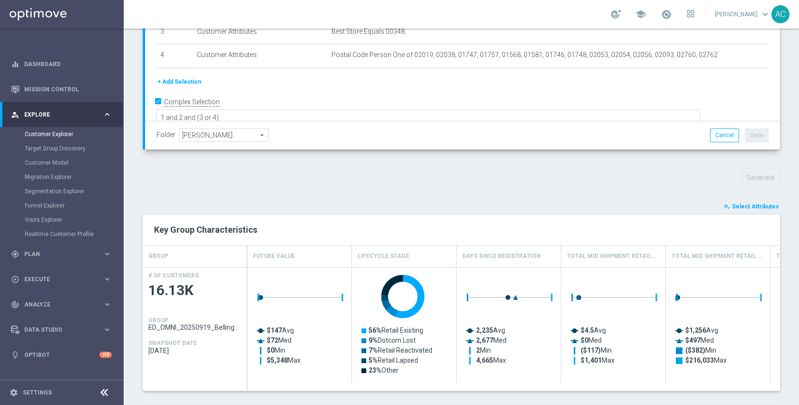
click at [750, 206] on span "Select Attributes" at bounding box center [755, 206] width 47 height 7
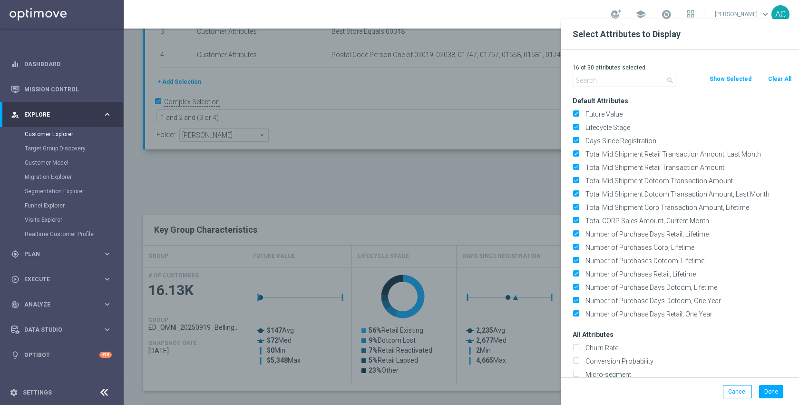
click at [772, 81] on button "Clear All" at bounding box center [779, 79] width 25 height 10
checkbox input "false"
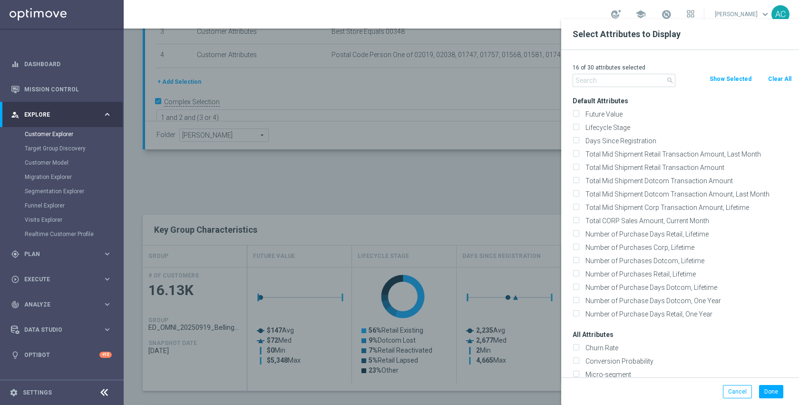
checkbox input "false"
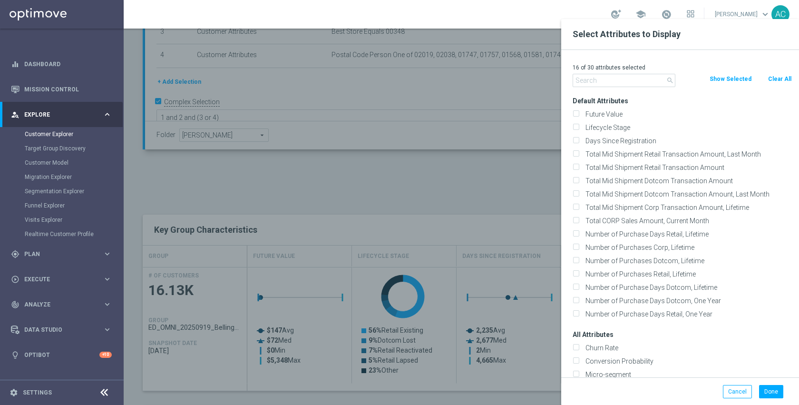
checkbox input "false"
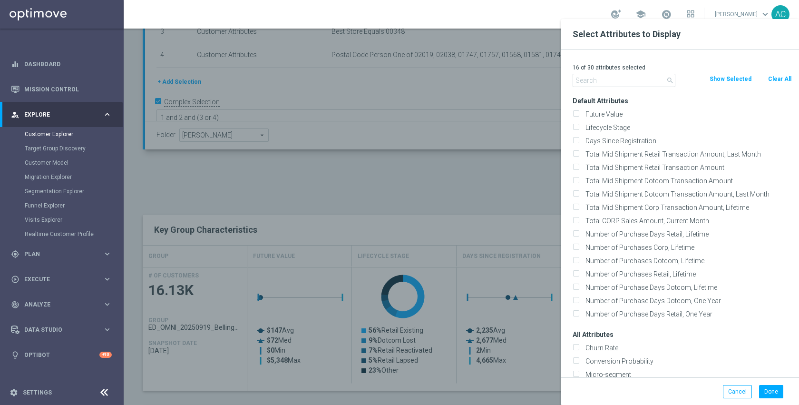
checkbox input "false"
click at [605, 80] on input "text" at bounding box center [624, 80] width 103 height 13
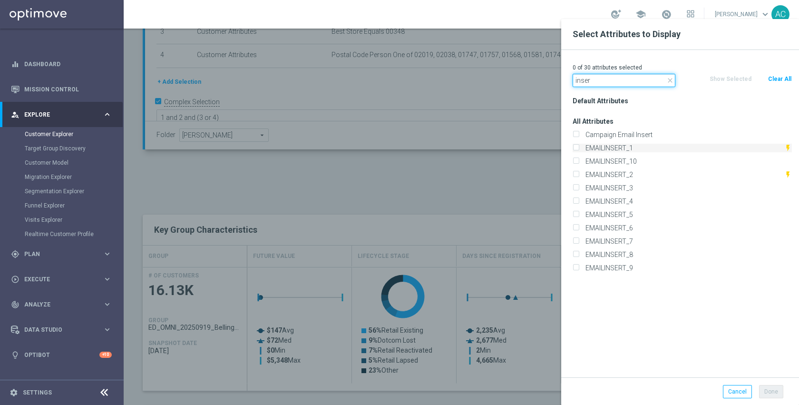
type input "inser"
click at [623, 146] on label "EMAILINSERT_1" at bounding box center [683, 148] width 202 height 9
click at [579, 146] on input "EMAILINSERT_1" at bounding box center [576, 149] width 6 height 6
checkbox input "true"
click at [624, 131] on label "Campaign Email Insert" at bounding box center [687, 134] width 210 height 9
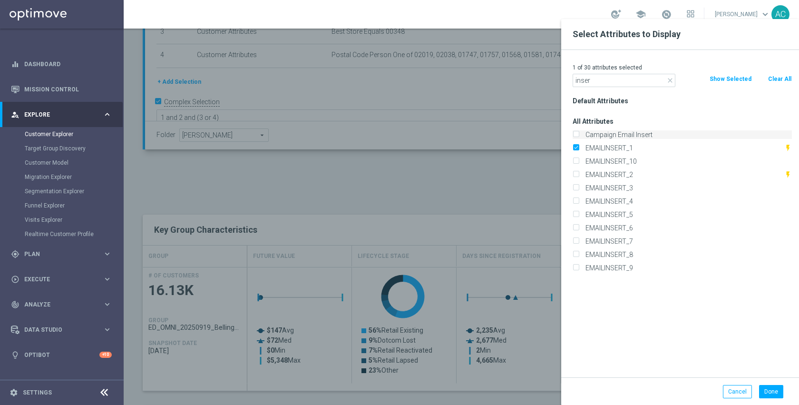
click at [579, 133] on input "Campaign Email Insert" at bounding box center [576, 136] width 6 height 6
checkbox input "true"
click at [623, 178] on label "EMAILINSERT_2" at bounding box center [683, 174] width 202 height 9
click at [579, 178] on input "EMAILINSERT_2" at bounding box center [576, 176] width 6 height 6
checkbox input "true"
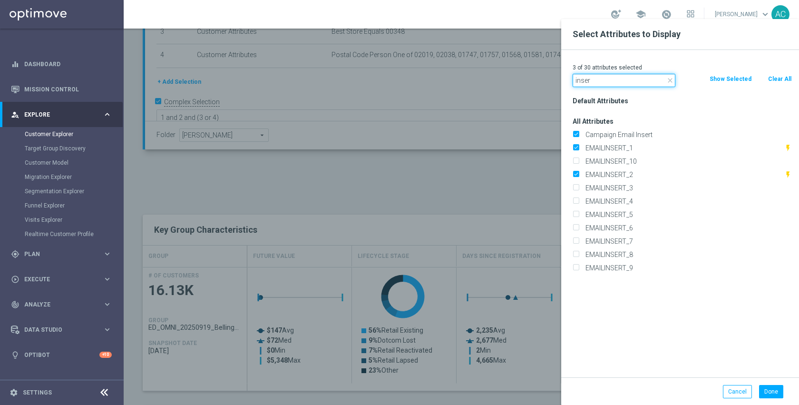
click at [600, 81] on input "inser" at bounding box center [624, 80] width 103 height 13
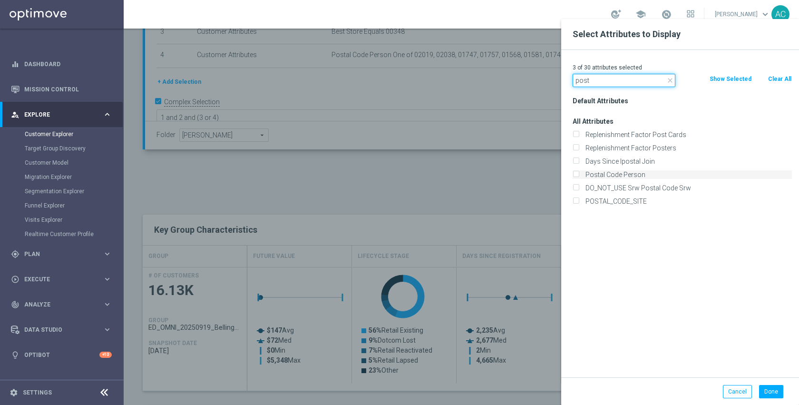
type input "post"
click at [618, 174] on label "Postal Code Person" at bounding box center [687, 174] width 210 height 9
click at [579, 174] on input "Postal Code Person" at bounding box center [576, 176] width 6 height 6
checkbox input "true"
click at [764, 386] on button "Done" at bounding box center [771, 391] width 24 height 13
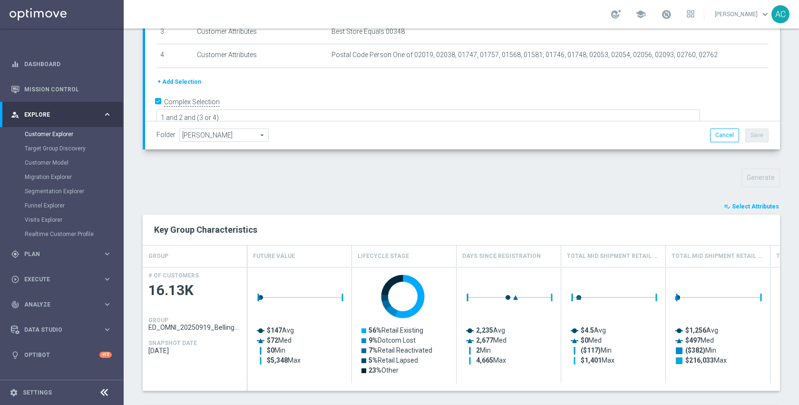
type input "Search"
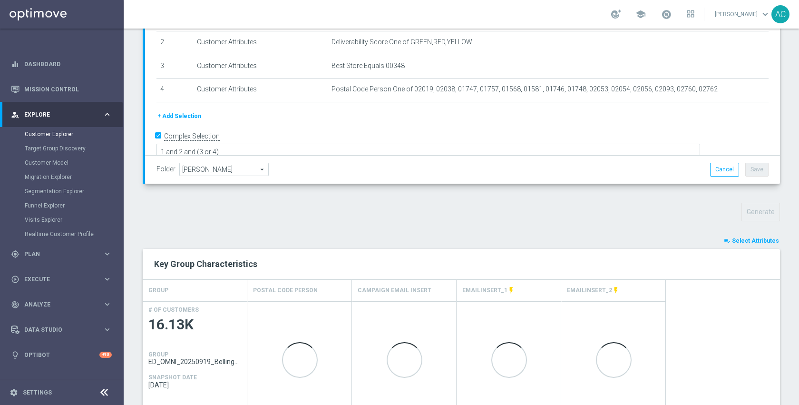
scroll to position [0, 0]
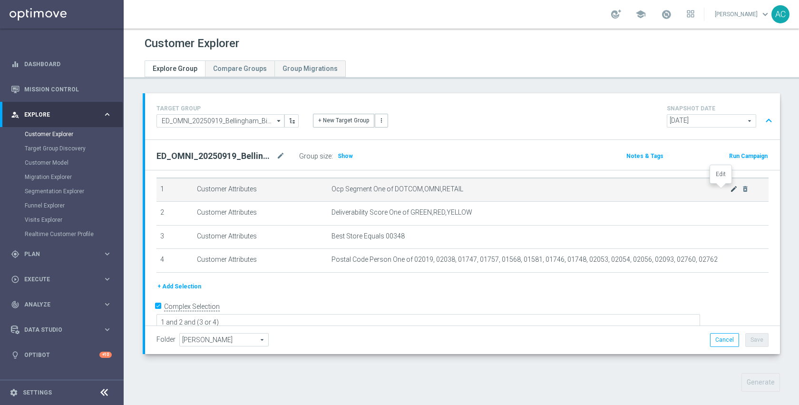
click at [730, 189] on icon "mode_edit" at bounding box center [734, 189] width 8 height 8
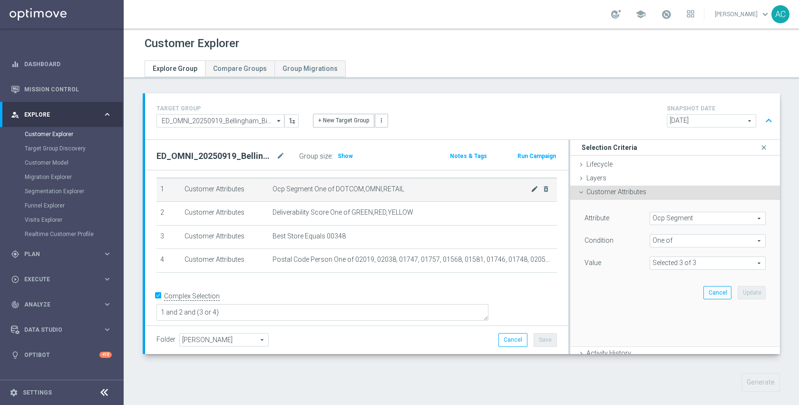
scroll to position [16, 0]
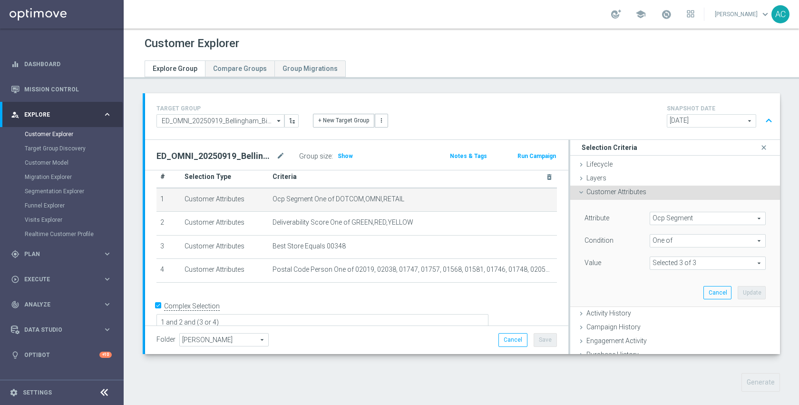
click at [696, 220] on span "Ocp Segment" at bounding box center [707, 218] width 115 height 12
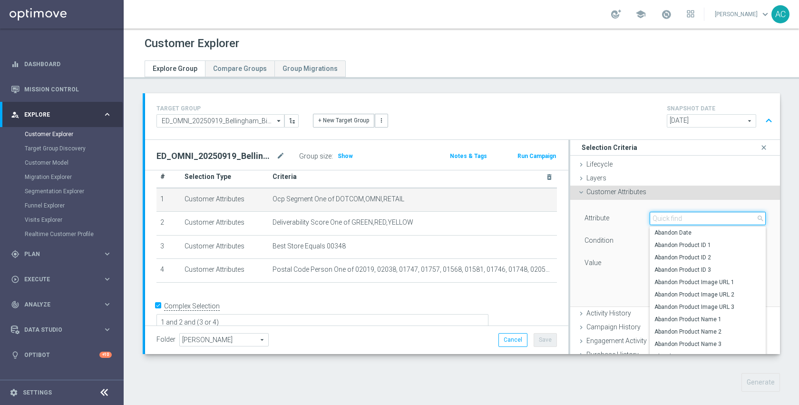
click at [696, 220] on input "search" at bounding box center [708, 218] width 116 height 13
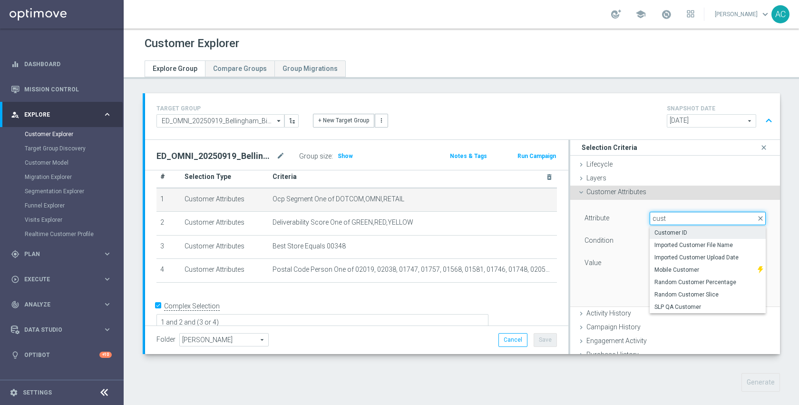
type input "cust"
click at [687, 235] on span "Customer ID" at bounding box center [708, 233] width 107 height 8
type input "Customer ID"
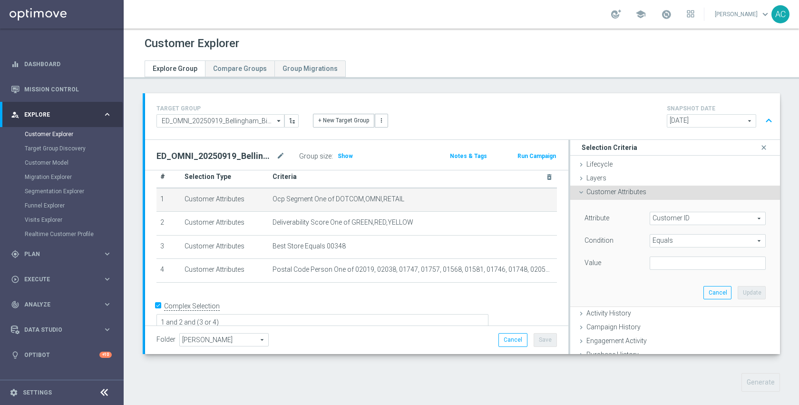
click at [690, 243] on span "Equals" at bounding box center [707, 241] width 115 height 12
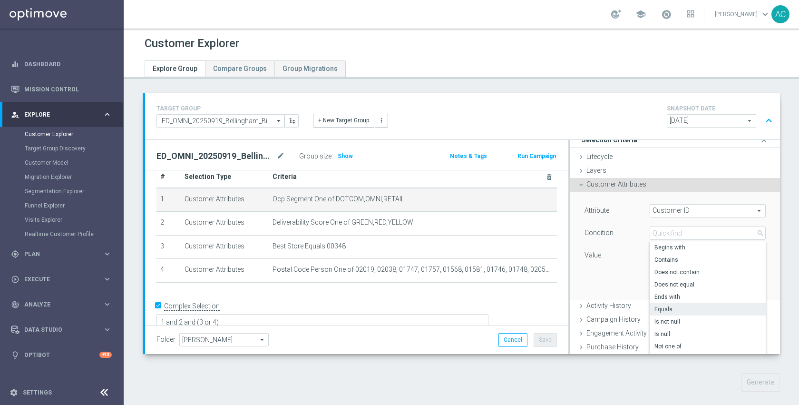
scroll to position [55, 0]
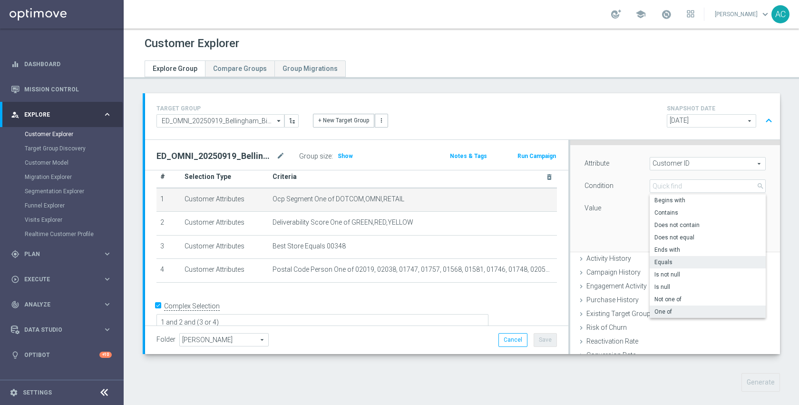
click at [681, 312] on span "One of" at bounding box center [708, 312] width 107 height 8
type input "One of"
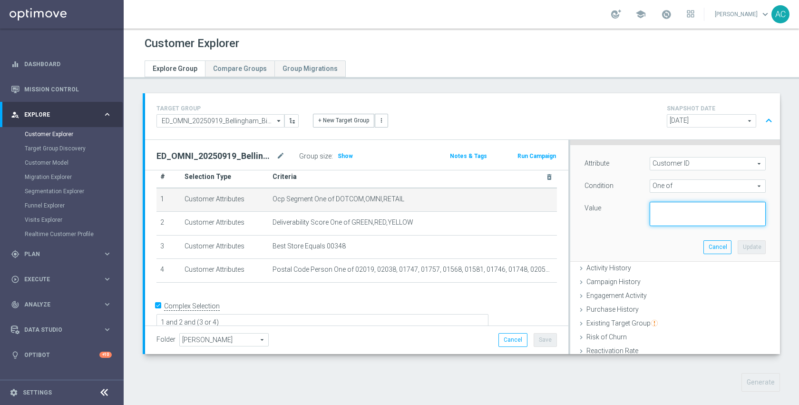
click at [672, 216] on textarea at bounding box center [708, 214] width 116 height 25
paste textarea "10064350235"
type textarea "10064350235"
click at [740, 247] on button "Update" at bounding box center [752, 246] width 28 height 13
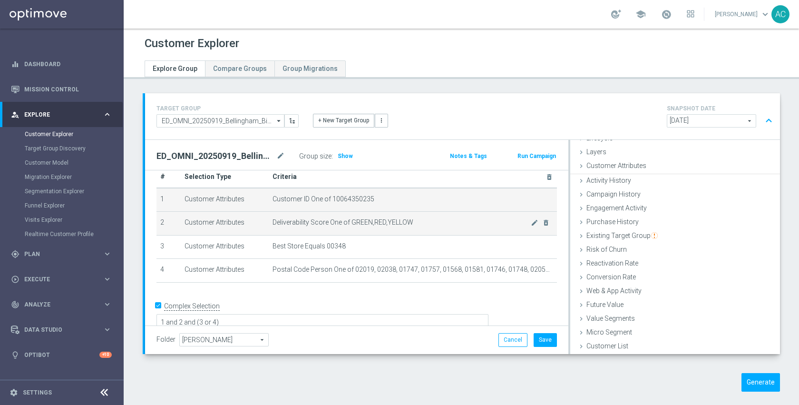
scroll to position [25, 0]
click at [542, 221] on icon "delete_forever" at bounding box center [546, 223] width 8 height 8
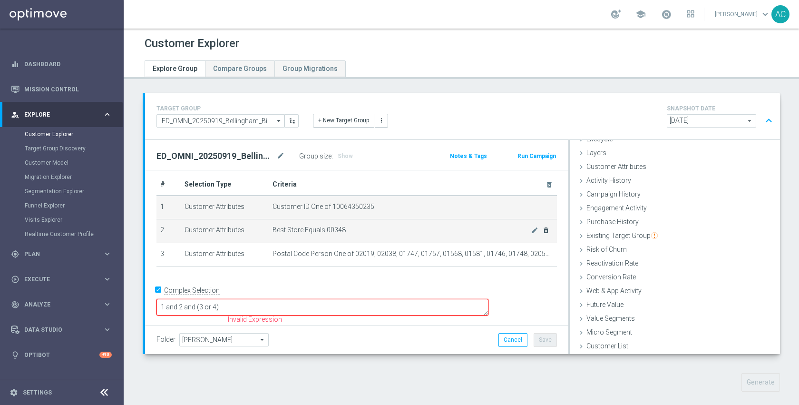
scroll to position [0, 0]
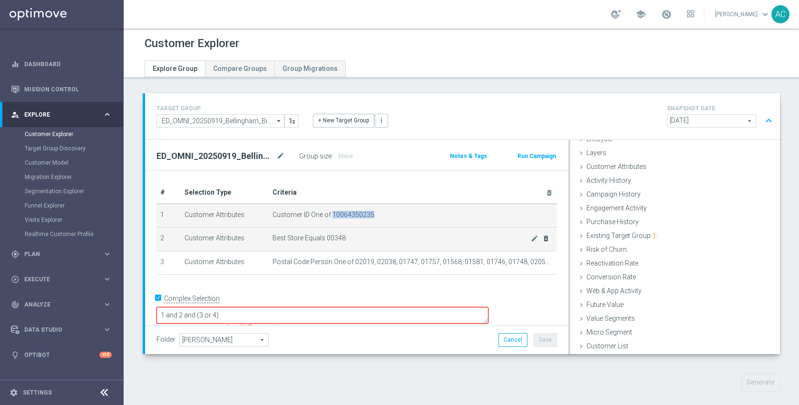
click at [535, 221] on td "Customer ID One of 10064350235 mode_edit delete_forever" at bounding box center [413, 216] width 288 height 24
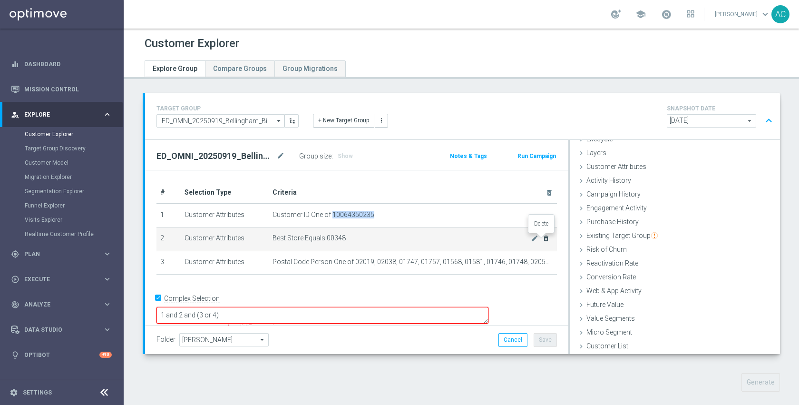
click at [544, 237] on icon "delete_forever" at bounding box center [546, 239] width 8 height 8
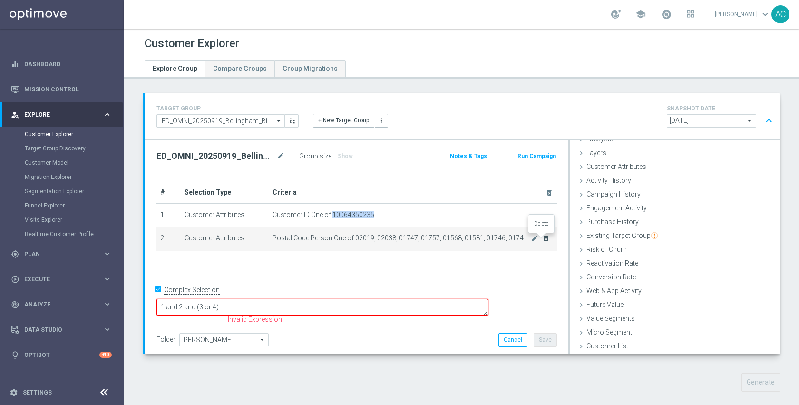
click at [543, 238] on icon "delete_forever" at bounding box center [546, 239] width 8 height 8
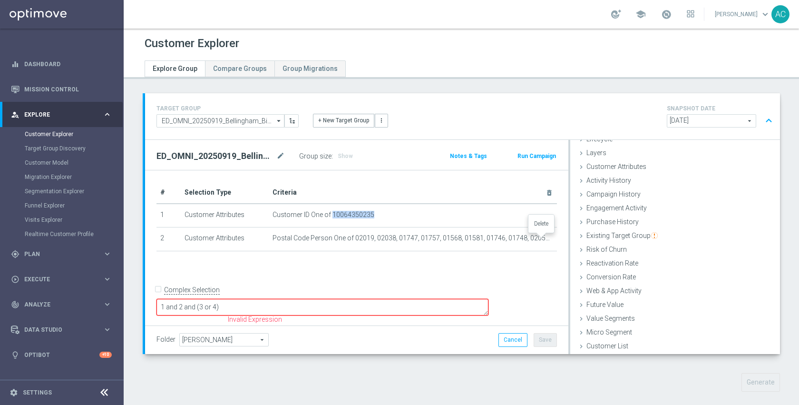
checkbox input "false"
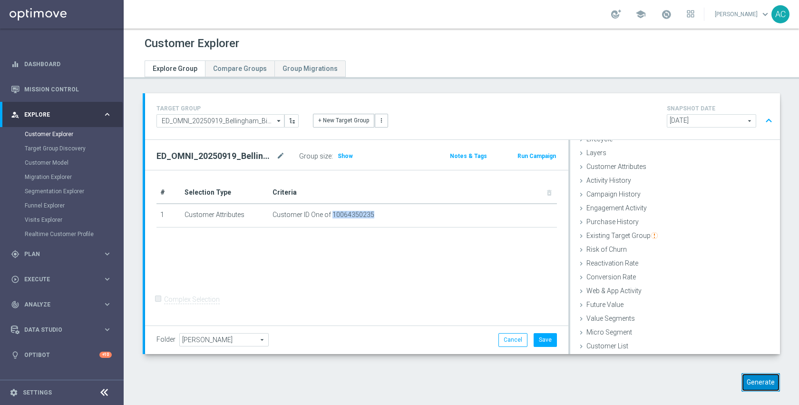
click at [755, 380] on button "Generate" at bounding box center [761, 382] width 39 height 19
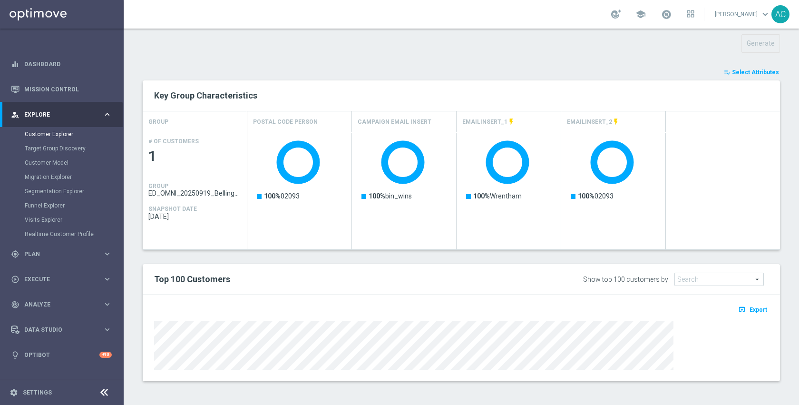
scroll to position [88, 0]
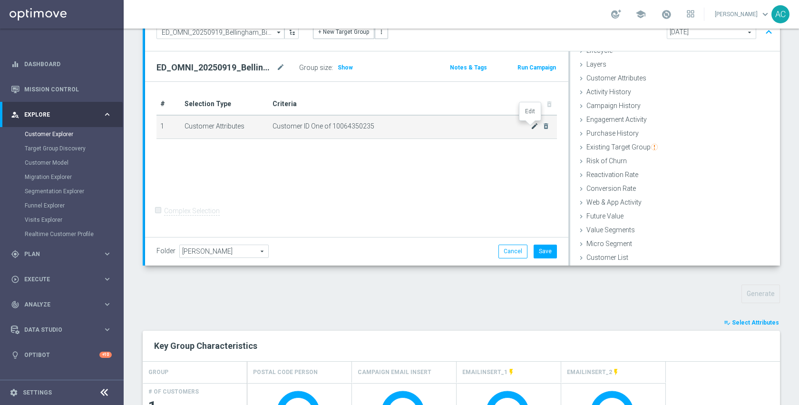
click at [531, 128] on icon "mode_edit" at bounding box center [535, 126] width 8 height 8
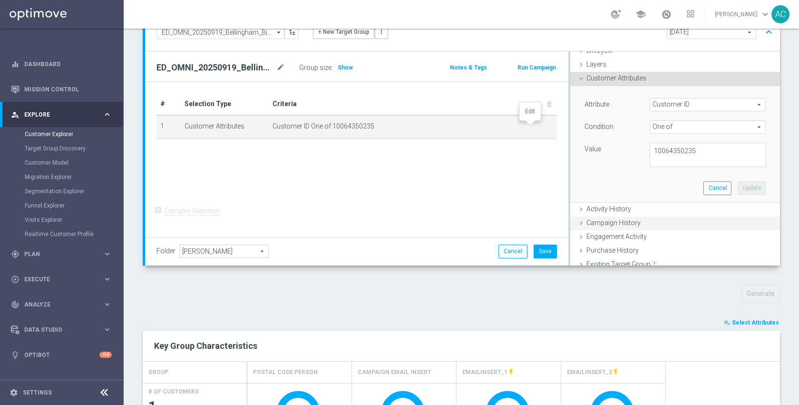
scroll to position [55, 0]
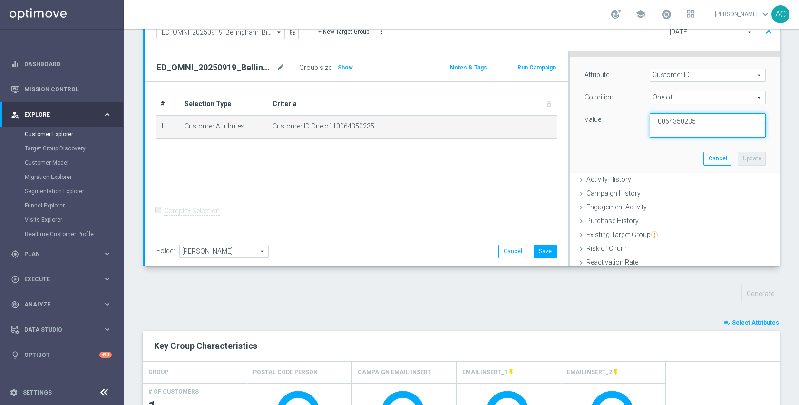
click at [710, 117] on textarea "10064350235" at bounding box center [708, 125] width 116 height 25
paste textarea "10360611973"
paste textarea "10032767094"
type textarea "10064350235,10360611973,10032767094"
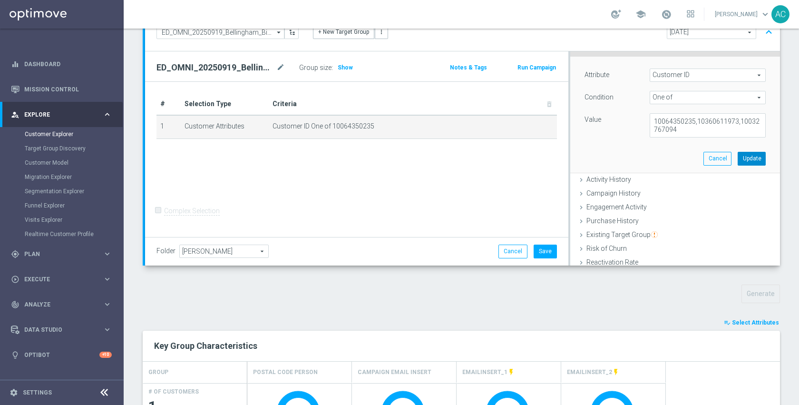
click at [742, 156] on button "Update" at bounding box center [752, 158] width 28 height 13
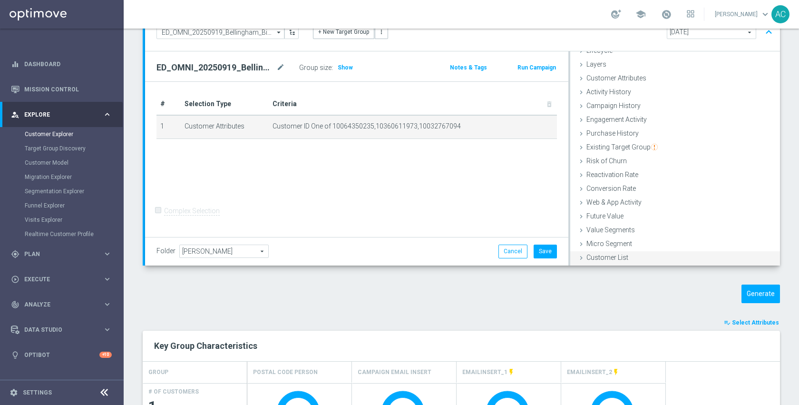
scroll to position [25, 0]
click at [746, 297] on button "Generate" at bounding box center [761, 294] width 39 height 19
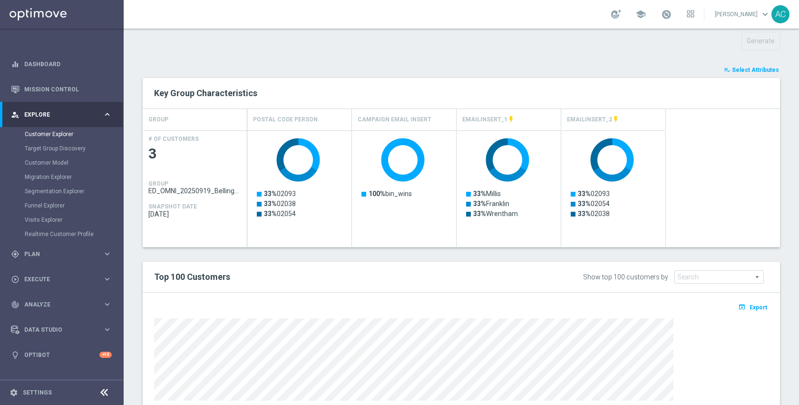
scroll to position [372, 0]
